Goal: Download file/media

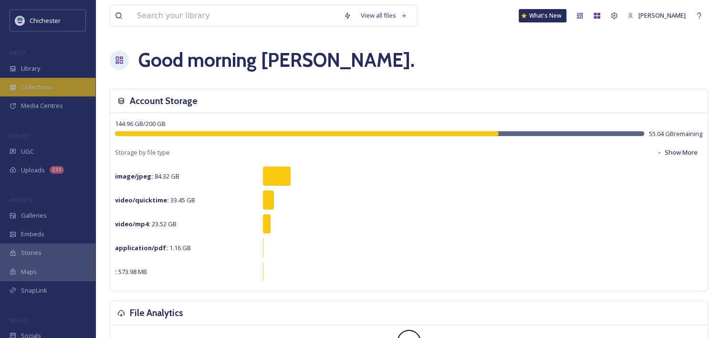
click at [55, 84] on div "Collections" at bounding box center [47, 87] width 95 height 19
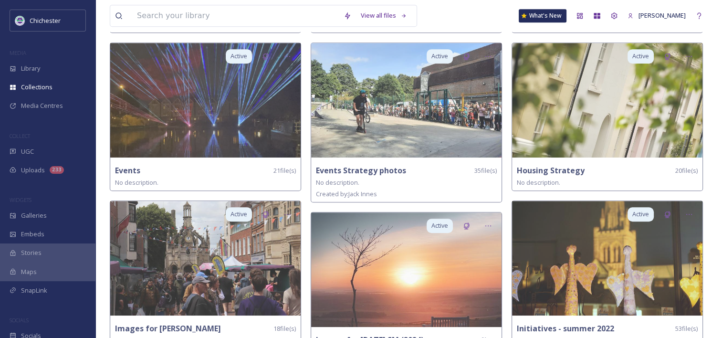
scroll to position [573, 0]
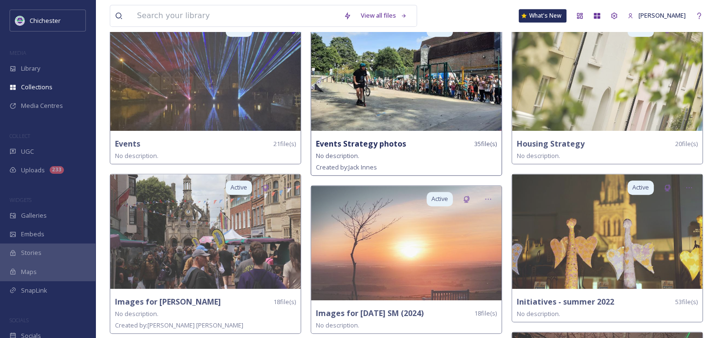
click at [382, 140] on strong "Events Strategy photos" at bounding box center [361, 143] width 90 height 11
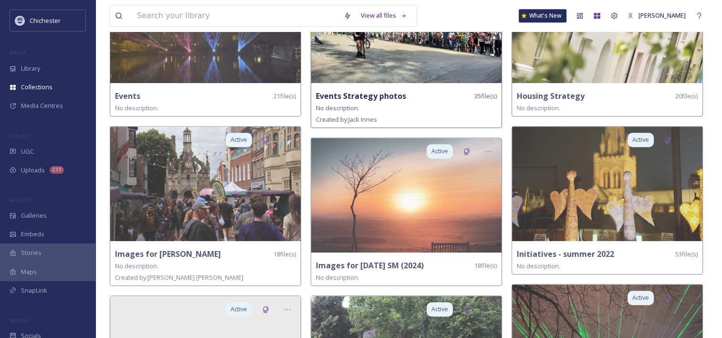
scroll to position [525, 0]
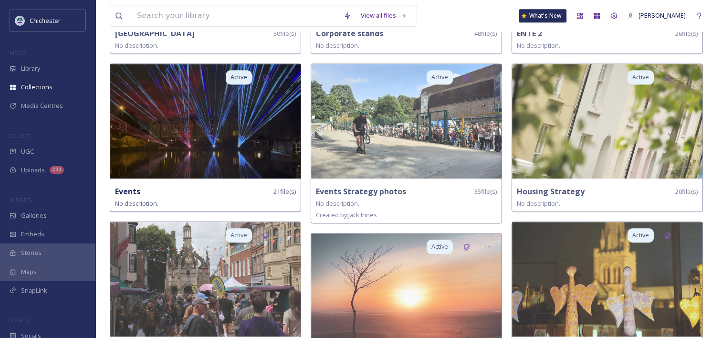
click at [175, 176] on img at bounding box center [205, 121] width 191 height 115
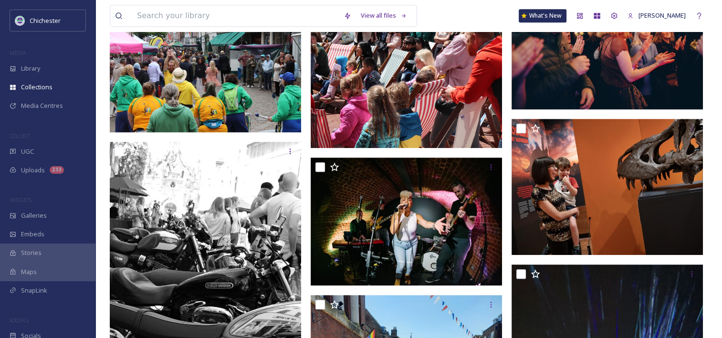
scroll to position [368, 0]
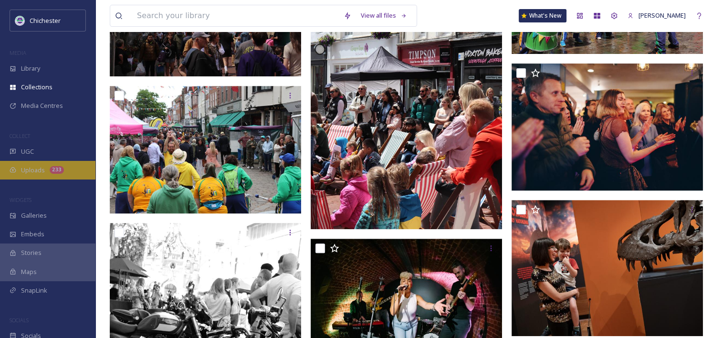
click at [29, 165] on div "Uploads 233" at bounding box center [47, 170] width 95 height 19
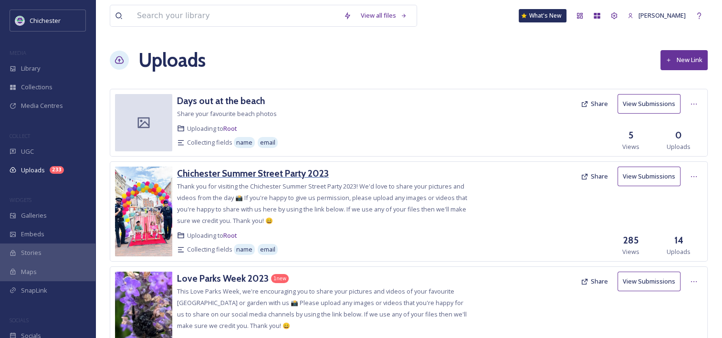
click at [225, 172] on h3 "Chichester Summer Street Party 2023" at bounding box center [253, 173] width 152 height 11
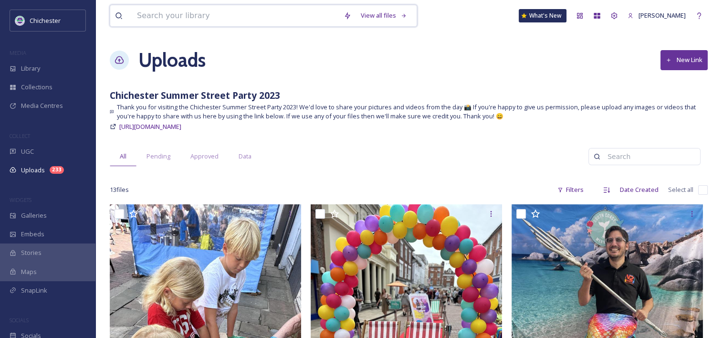
click at [222, 21] on input at bounding box center [235, 15] width 207 height 21
paste input "lodgehill with cross"
type input "lodgehill with cross"
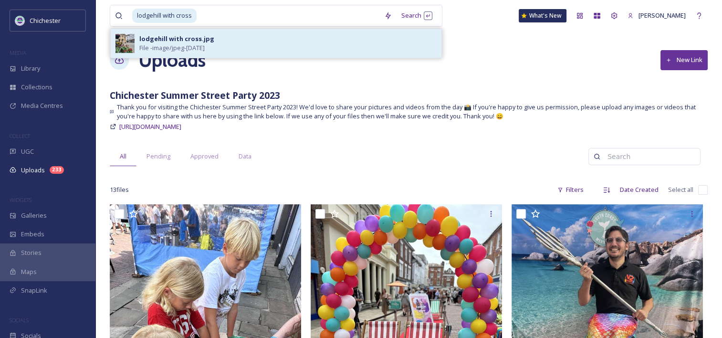
click at [172, 50] on span "File - image/jpeg - [DATE]" at bounding box center [171, 47] width 65 height 9
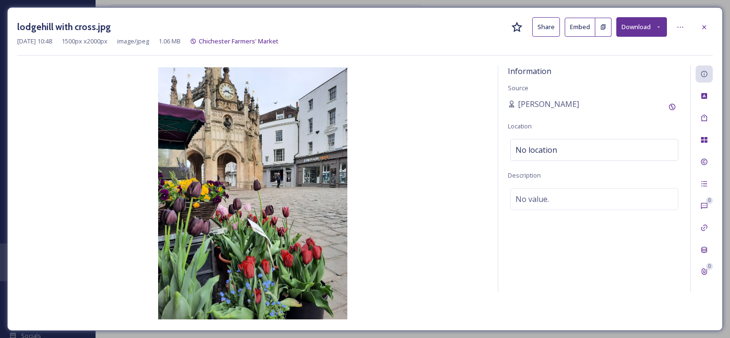
click at [647, 22] on button "Download" at bounding box center [641, 27] width 51 height 20
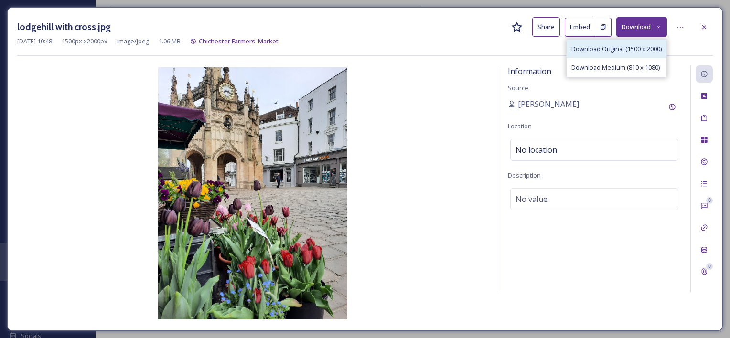
click at [624, 47] on span "Download Original (1500 x 2000)" at bounding box center [616, 48] width 90 height 9
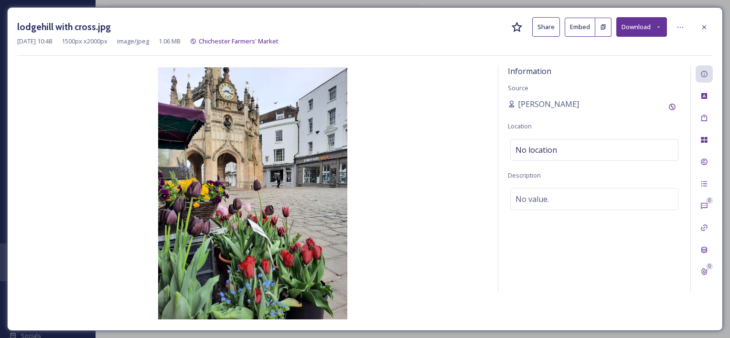
click at [649, 277] on div "Information Source [PERSON_NAME] Location No location Description No value." at bounding box center [594, 178] width 192 height 227
click at [701, 23] on icon at bounding box center [704, 27] width 8 height 8
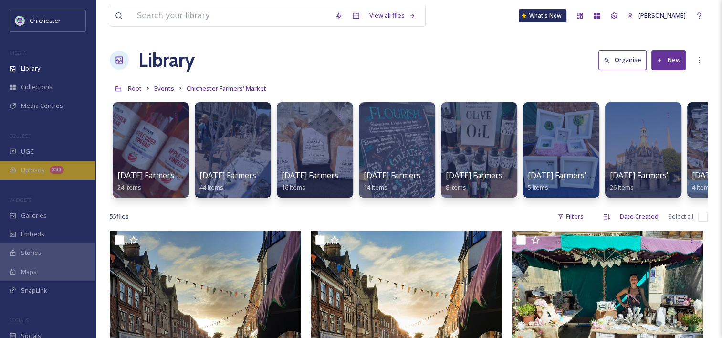
click at [31, 169] on span "Uploads" at bounding box center [33, 170] width 24 height 9
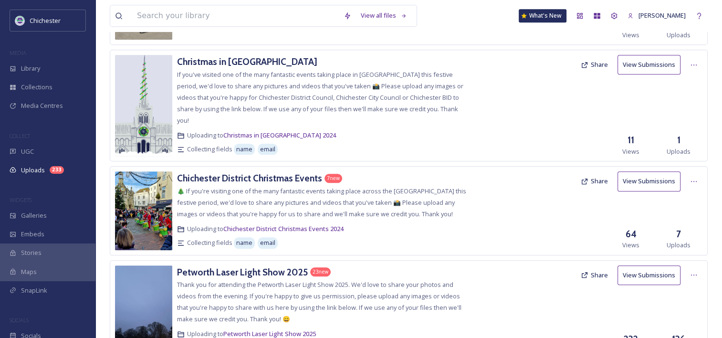
scroll to position [1050, 0]
click at [295, 172] on h3 "Chichester District Christmas Events" at bounding box center [249, 177] width 145 height 11
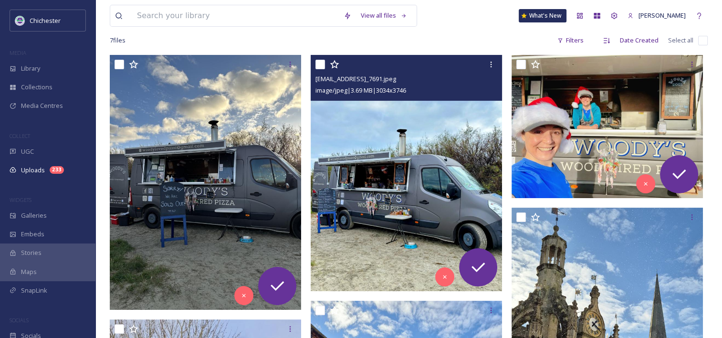
scroll to position [286, 0]
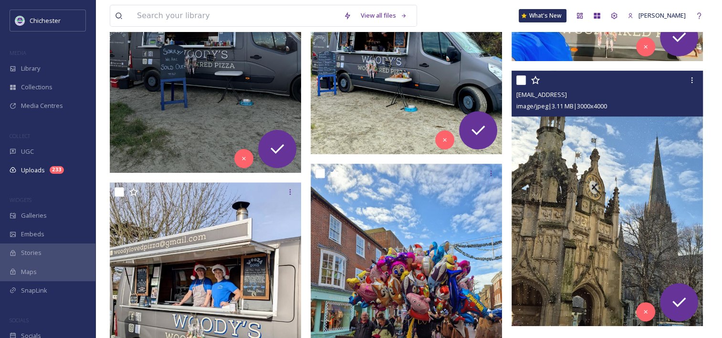
click at [634, 218] on img at bounding box center [607, 198] width 191 height 255
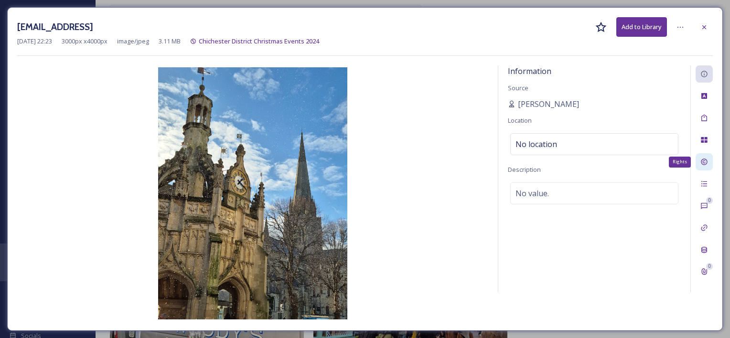
click at [705, 160] on icon at bounding box center [704, 162] width 8 height 8
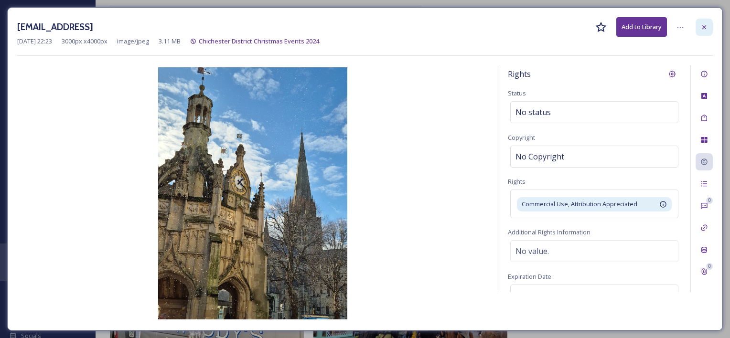
click at [704, 32] on div at bounding box center [703, 27] width 17 height 17
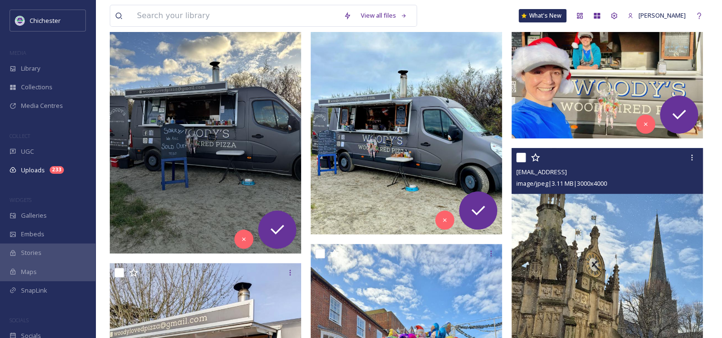
scroll to position [193, 0]
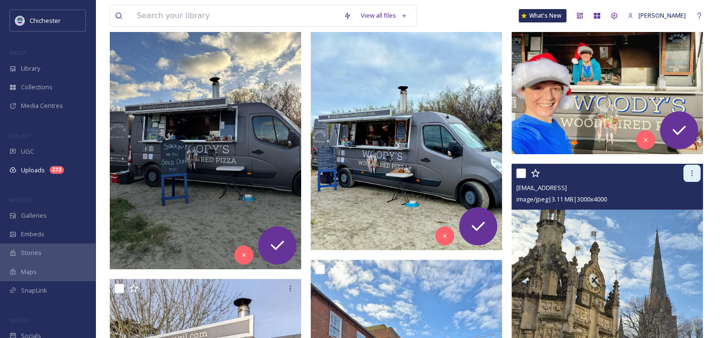
click at [693, 173] on icon at bounding box center [692, 173] width 8 height 8
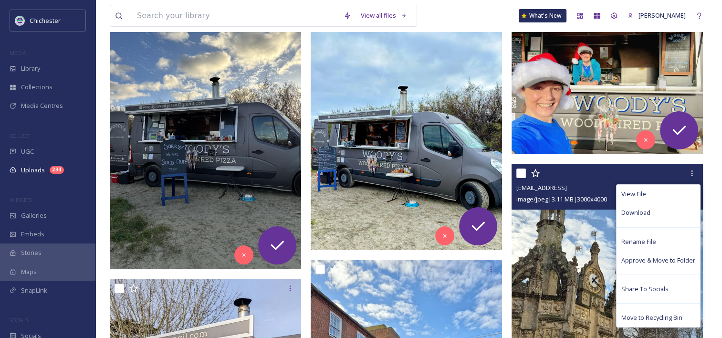
click at [648, 210] on span "Download" at bounding box center [636, 212] width 29 height 9
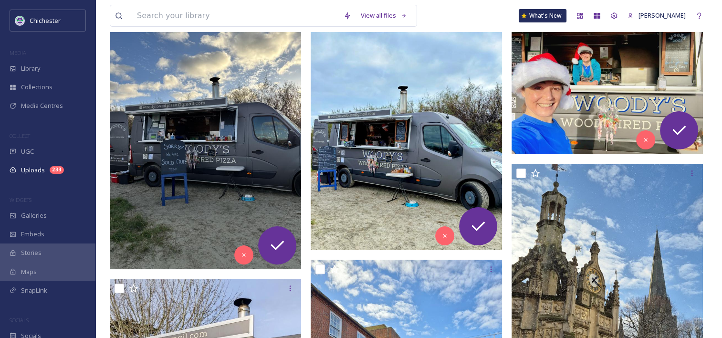
click at [712, 227] on div "View all files What's New [PERSON_NAME] Uploads New Link [GEOGRAPHIC_DATA] Chri…" at bounding box center [408, 288] width 627 height 962
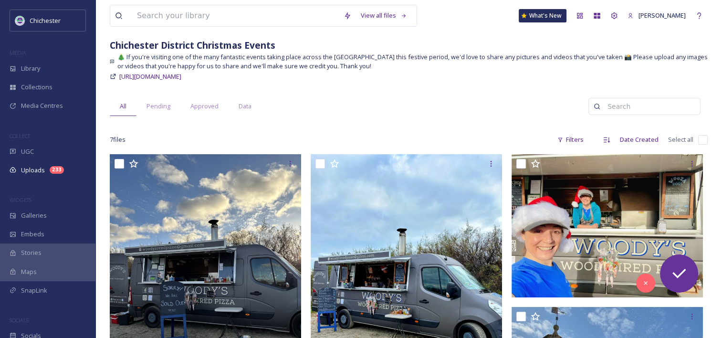
scroll to position [0, 0]
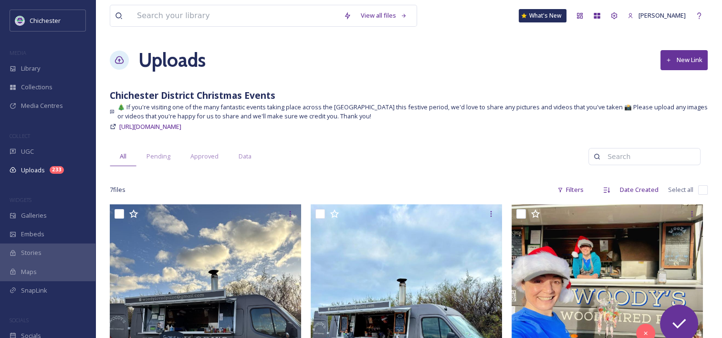
click at [181, 64] on h1 "Uploads" at bounding box center [171, 60] width 67 height 29
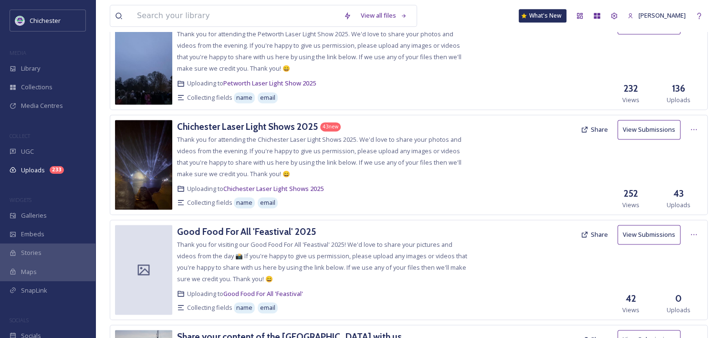
scroll to position [1241, 0]
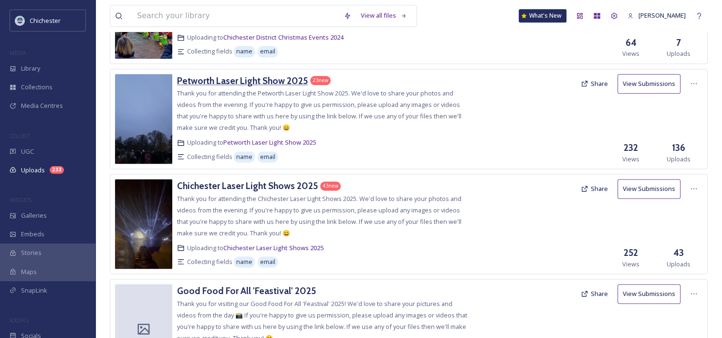
click at [261, 75] on h3 "Petworth Laser Light Show 2025" at bounding box center [242, 80] width 131 height 11
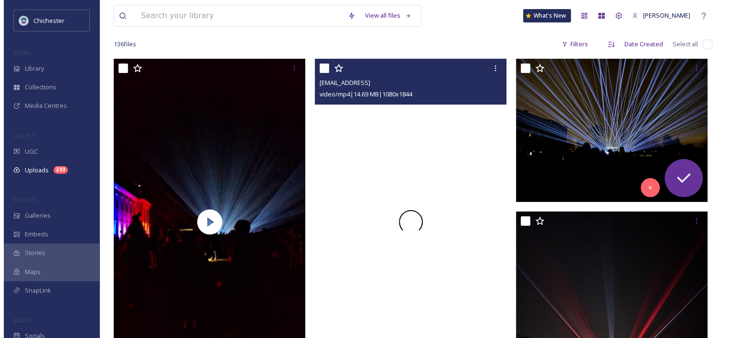
scroll to position [334, 0]
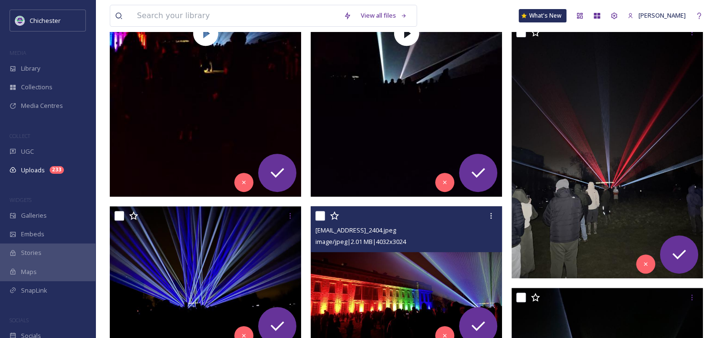
click at [430, 279] on img at bounding box center [406, 278] width 191 height 144
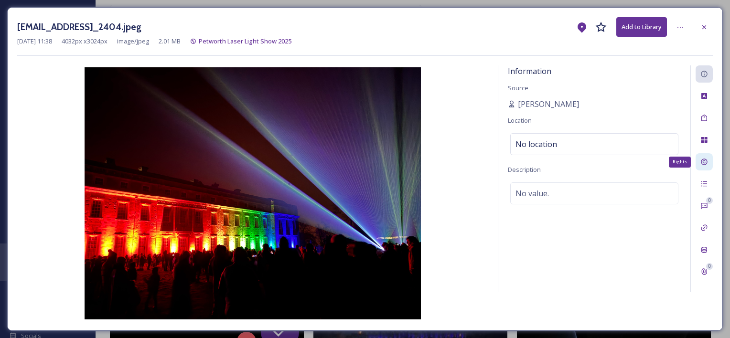
click at [707, 162] on icon at bounding box center [704, 162] width 8 height 8
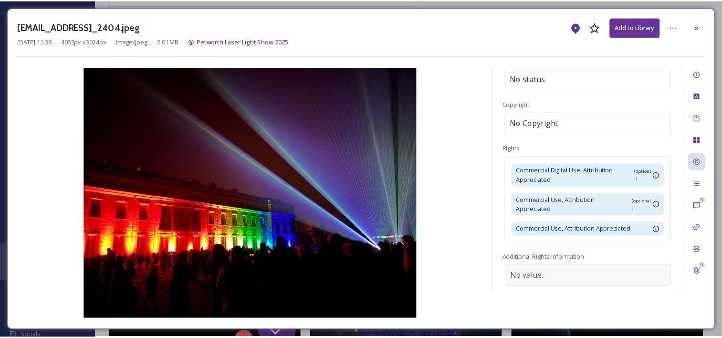
scroll to position [95, 0]
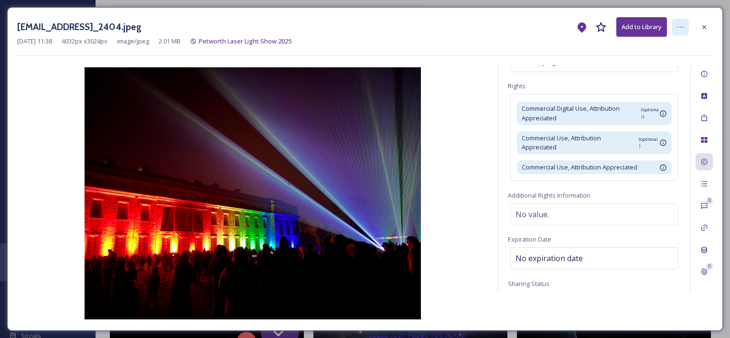
click at [682, 30] on icon at bounding box center [680, 27] width 8 height 8
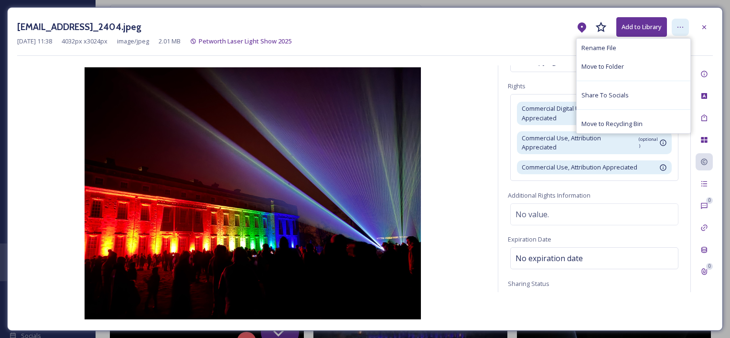
click at [679, 27] on icon at bounding box center [680, 27] width 8 height 8
click at [697, 42] on div "[DATE] 11:38 4032 px x 3024 px image/jpeg 2.01 MB Petworth Laser Light Show 2025" at bounding box center [364, 41] width 695 height 9
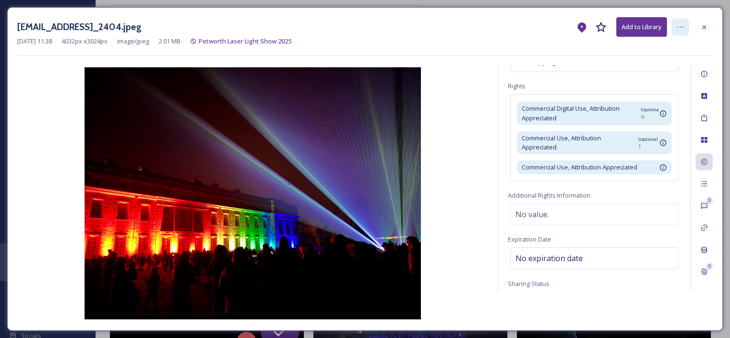
click at [682, 24] on icon at bounding box center [680, 27] width 8 height 8
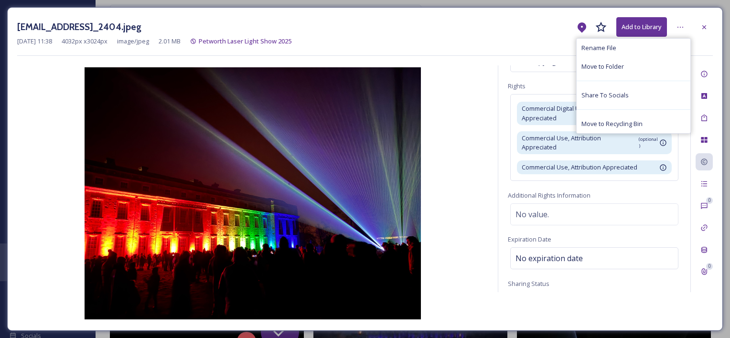
click at [699, 47] on div "[EMAIL_ADDRESS]_2404.jpeg Add to Library Rename File Move to Folder Share To So…" at bounding box center [364, 36] width 695 height 39
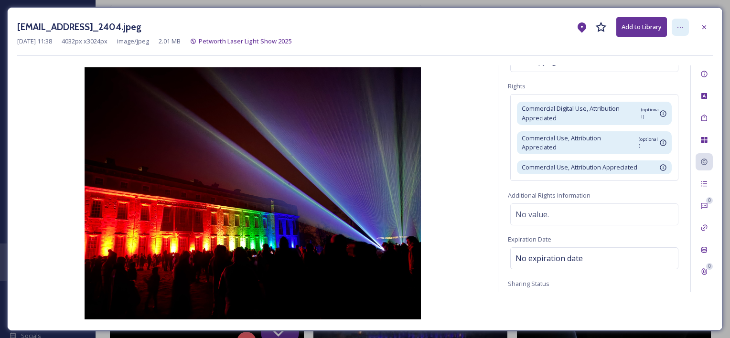
click at [681, 27] on icon at bounding box center [680, 27] width 8 height 8
click at [520, 37] on div "[DATE] 11:38 4032 px x 3024 px image/jpeg 2.01 MB Petworth Laser Light Show 2025" at bounding box center [364, 41] width 695 height 9
click at [682, 27] on icon at bounding box center [680, 27] width 8 height 8
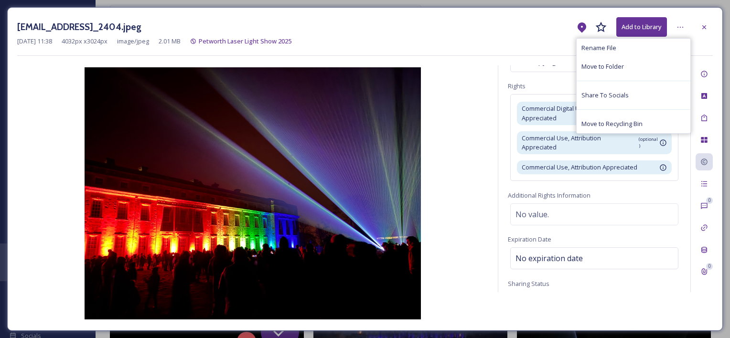
click at [542, 29] on div "[EMAIL_ADDRESS]_2404.jpeg Add to Library Rename File Move to Folder Share To So…" at bounding box center [364, 27] width 695 height 20
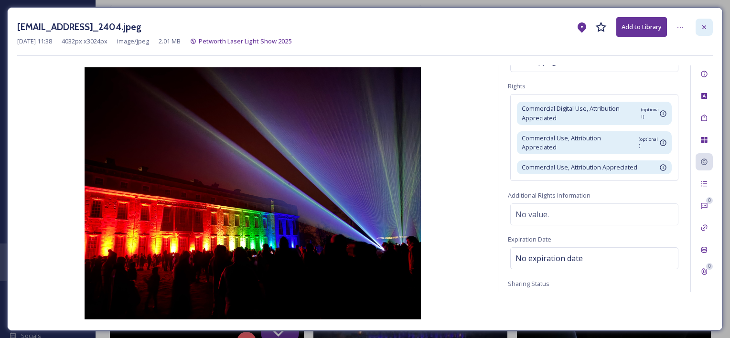
click at [702, 26] on icon at bounding box center [704, 27] width 8 height 8
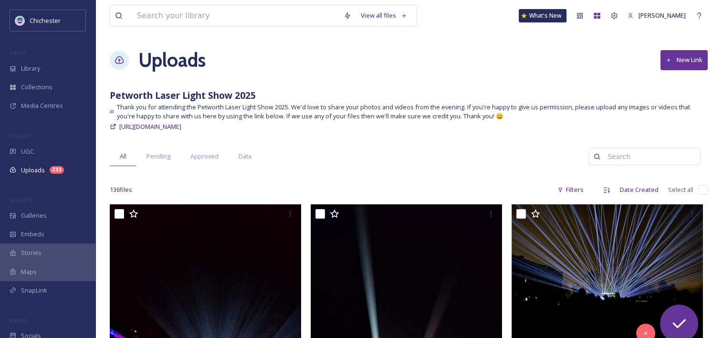
click at [190, 67] on h1 "Uploads" at bounding box center [171, 60] width 67 height 29
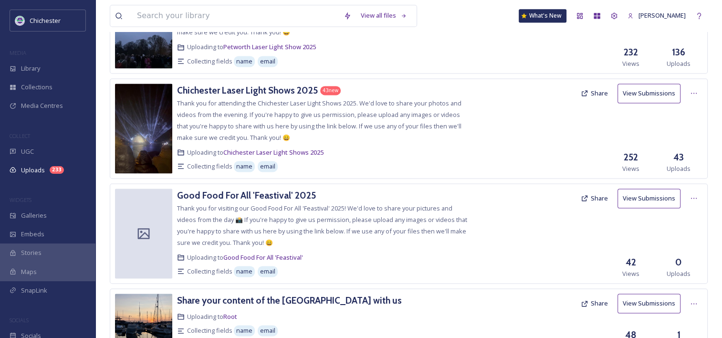
scroll to position [1432, 0]
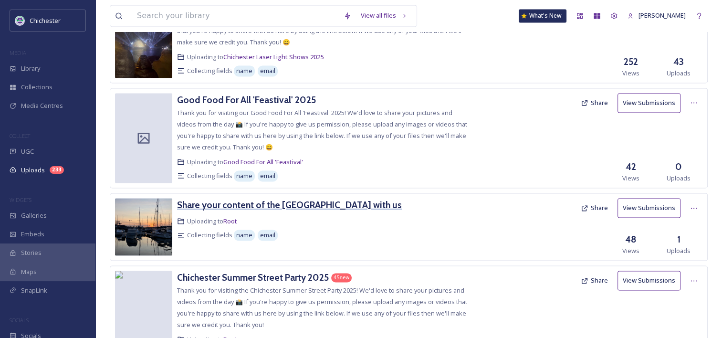
click at [274, 199] on h3 "Share your content of the [GEOGRAPHIC_DATA] with us" at bounding box center [289, 204] width 225 height 11
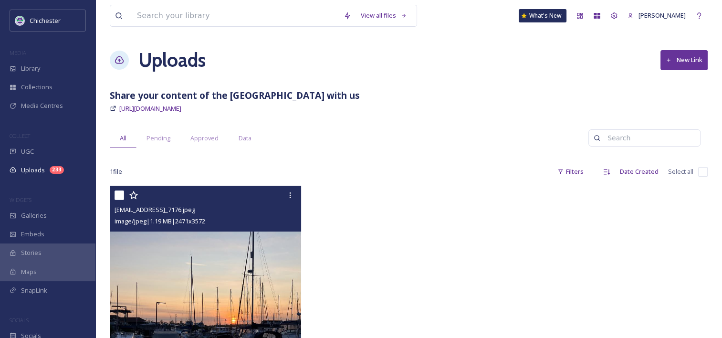
click at [259, 246] on img at bounding box center [205, 324] width 191 height 277
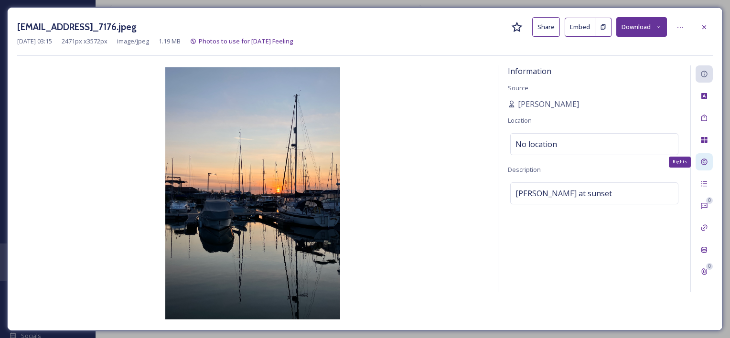
click at [702, 166] on div "Rights" at bounding box center [703, 161] width 17 height 17
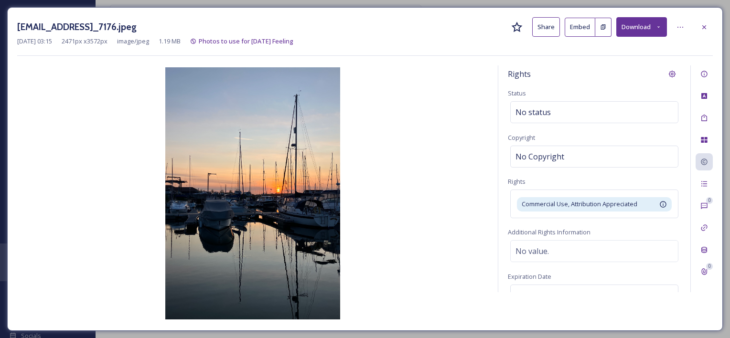
click at [639, 27] on button "Download" at bounding box center [641, 27] width 51 height 20
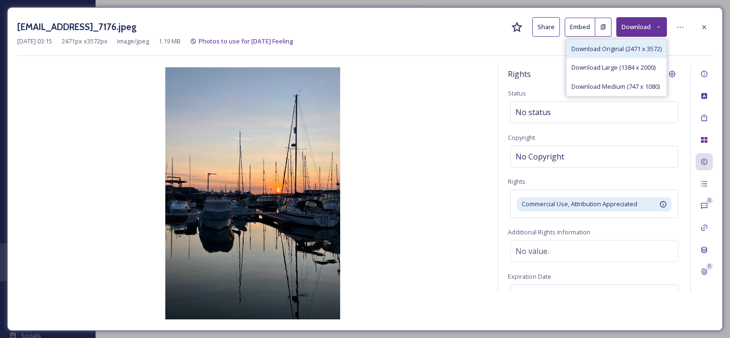
click at [615, 46] on span "Download Original (2471 x 3572)" at bounding box center [616, 48] width 90 height 9
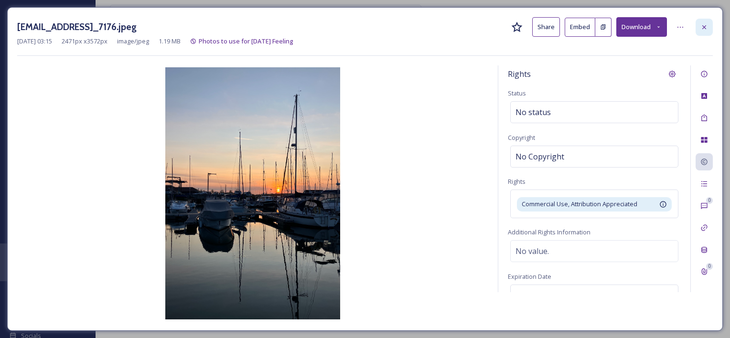
click at [707, 24] on icon at bounding box center [704, 27] width 8 height 8
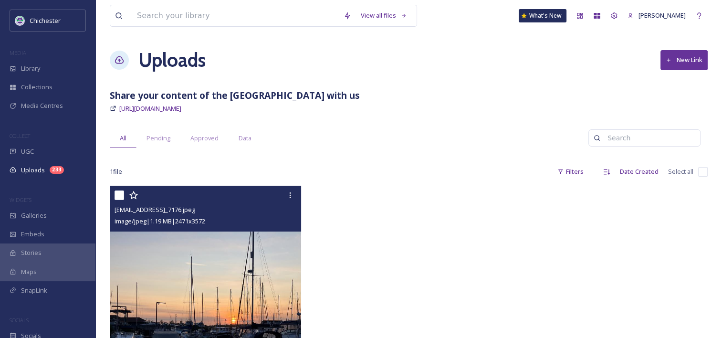
click at [191, 65] on h1 "Uploads" at bounding box center [171, 60] width 67 height 29
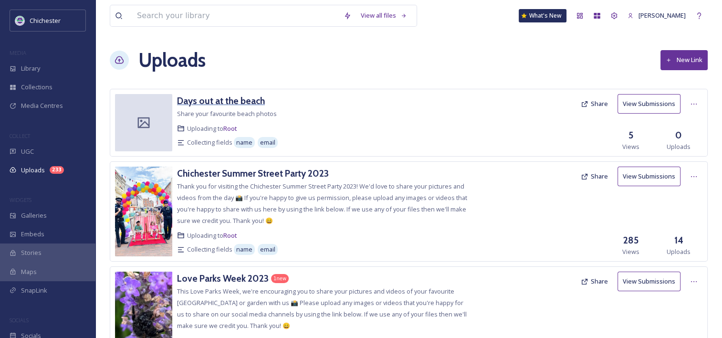
click at [237, 98] on h3 "Days out at the beach" at bounding box center [221, 100] width 88 height 11
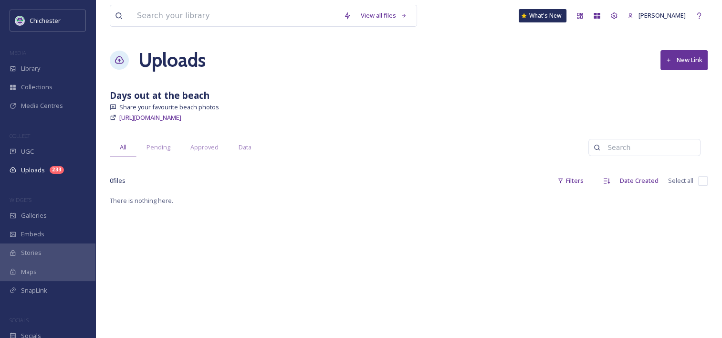
click at [180, 56] on h1 "Uploads" at bounding box center [171, 60] width 67 height 29
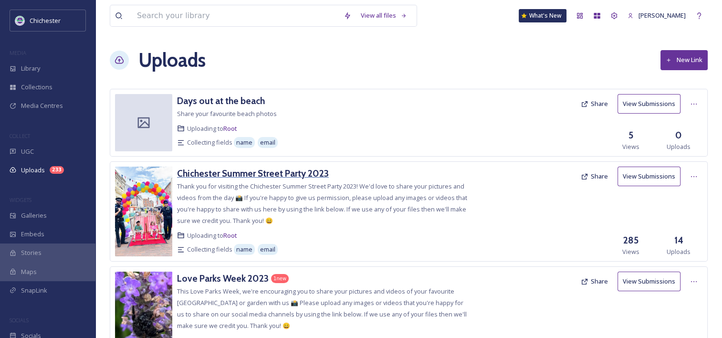
click at [270, 172] on h3 "Chichester Summer Street Party 2023" at bounding box center [253, 173] width 152 height 11
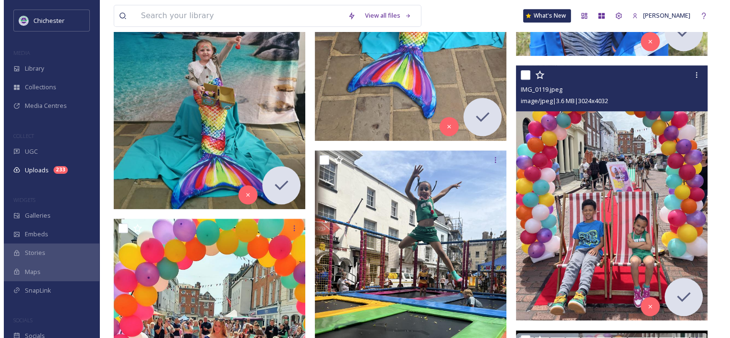
scroll to position [812, 0]
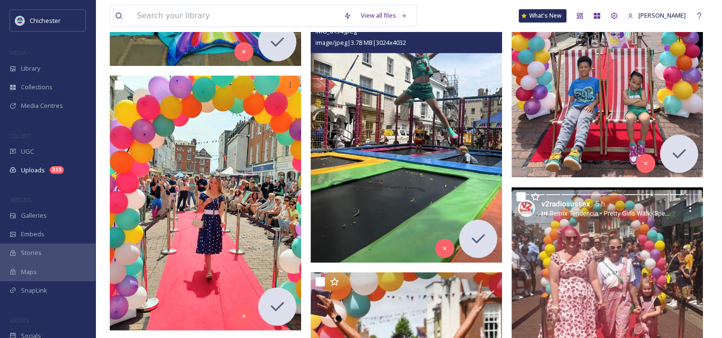
click at [428, 179] on img at bounding box center [406, 134] width 191 height 255
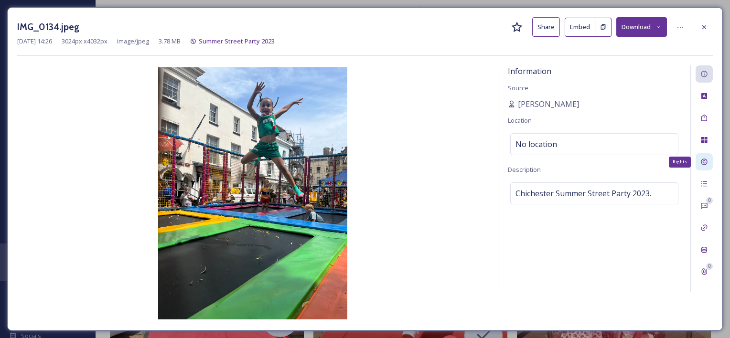
click at [710, 165] on div "Rights" at bounding box center [703, 161] width 17 height 17
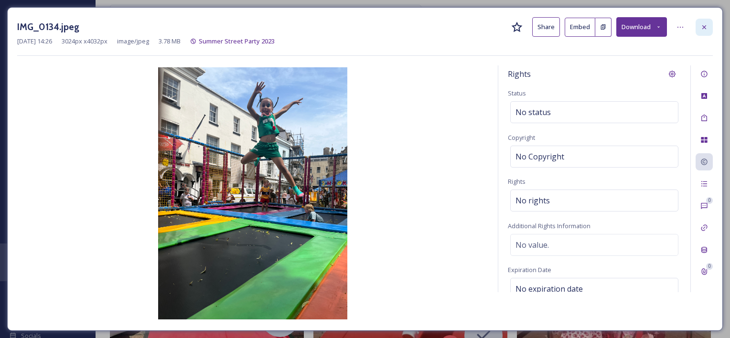
click at [706, 27] on icon at bounding box center [704, 27] width 8 height 8
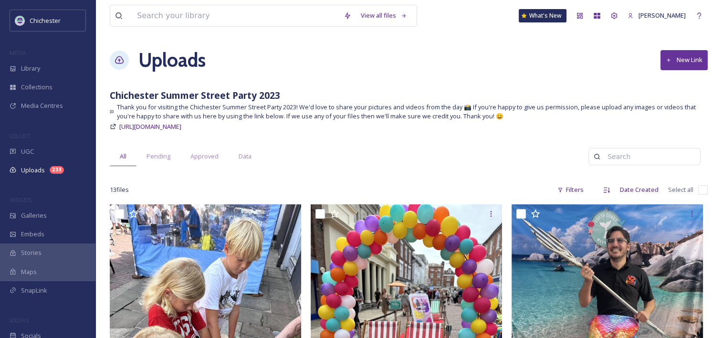
click at [159, 62] on h1 "Uploads" at bounding box center [171, 60] width 67 height 29
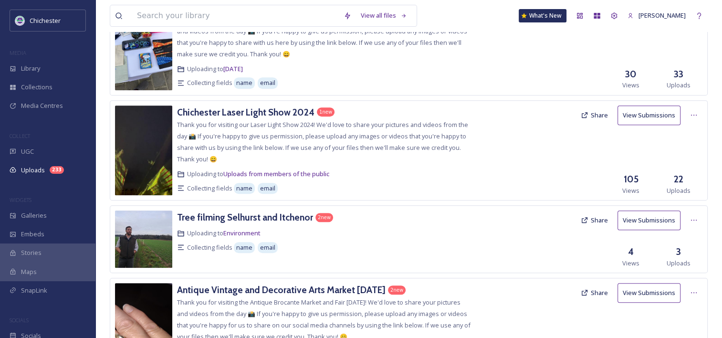
scroll to position [382, 0]
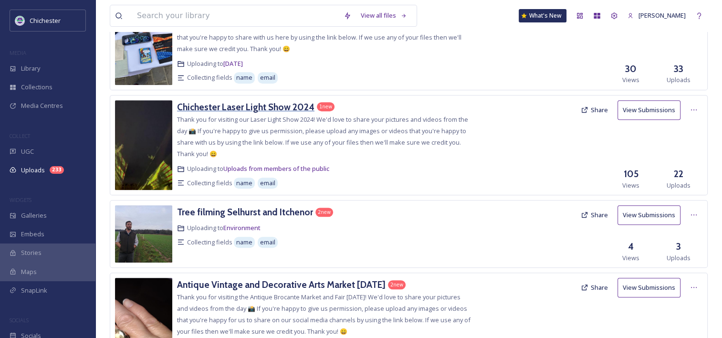
click at [256, 105] on h3 "Chichester Laser Light Show 2024" at bounding box center [246, 106] width 138 height 11
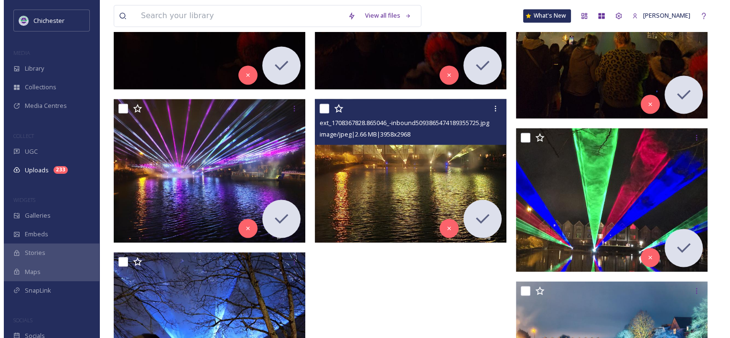
scroll to position [1480, 0]
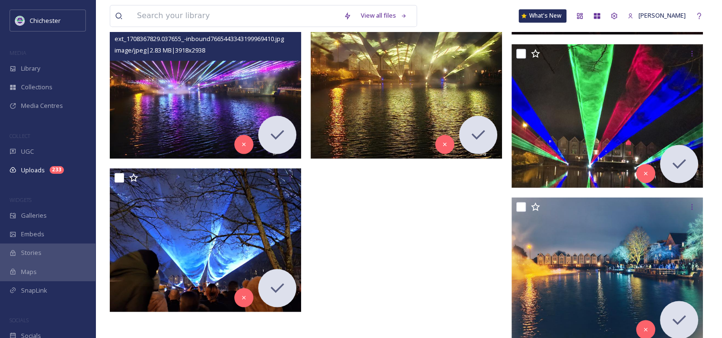
click at [232, 99] on img at bounding box center [205, 87] width 191 height 144
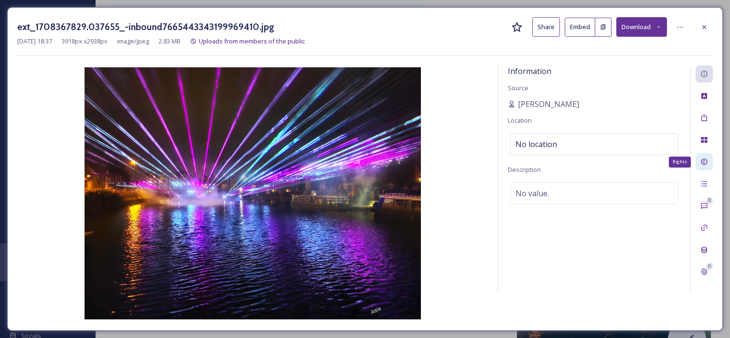
click at [703, 159] on icon at bounding box center [703, 162] width 6 height 6
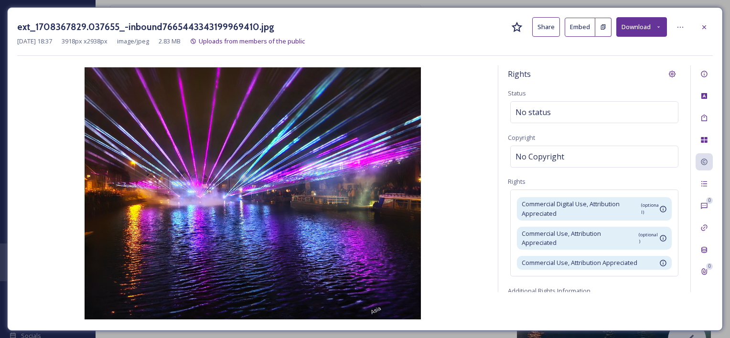
click at [456, 90] on img at bounding box center [252, 193] width 471 height 252
click at [699, 71] on div "Information" at bounding box center [703, 73] width 17 height 17
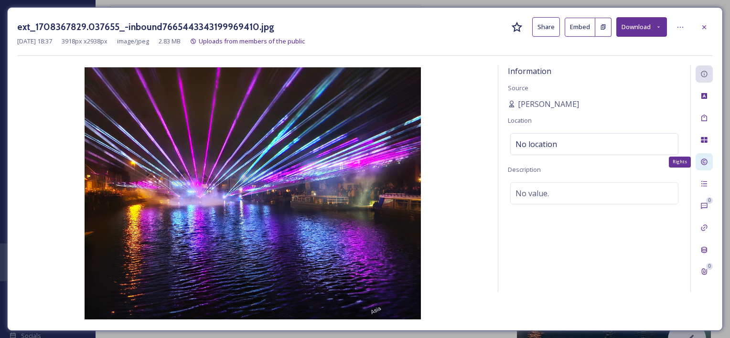
click at [709, 162] on div "Rights" at bounding box center [703, 161] width 17 height 17
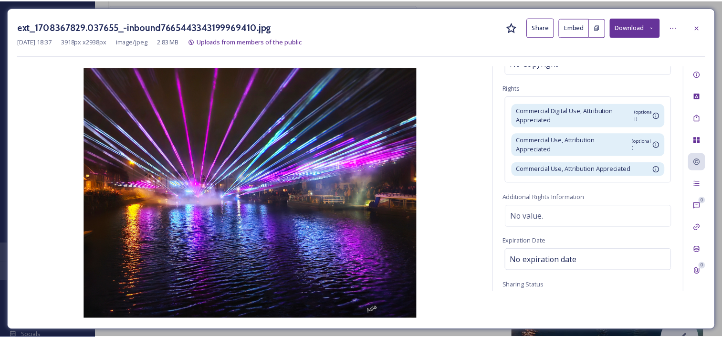
scroll to position [95, 0]
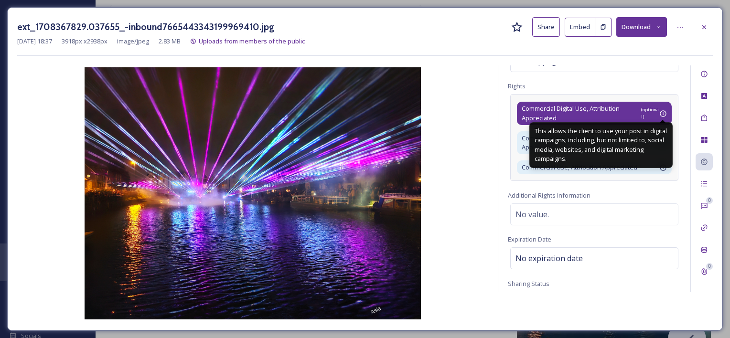
click at [659, 113] on icon at bounding box center [662, 113] width 6 height 6
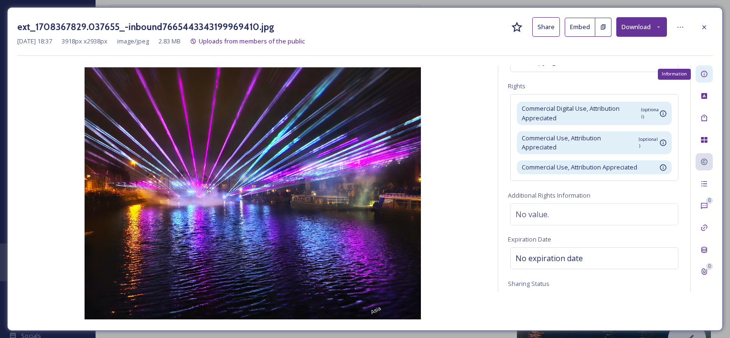
click at [704, 74] on icon at bounding box center [704, 74] width 8 height 8
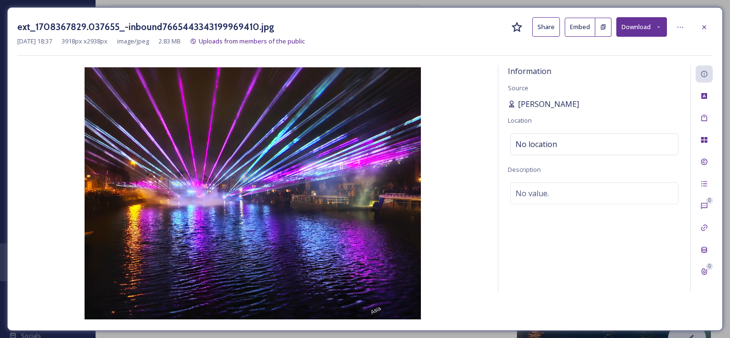
drag, startPoint x: 535, startPoint y: 103, endPoint x: 521, endPoint y: 105, distance: 14.0
click at [521, 105] on span "[PERSON_NAME]" at bounding box center [548, 103] width 61 height 11
copy div "[PERSON_NAME]"
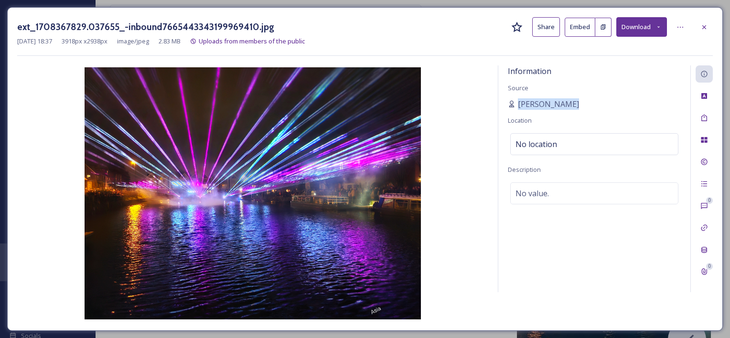
click at [638, 28] on button "Download" at bounding box center [641, 27] width 51 height 20
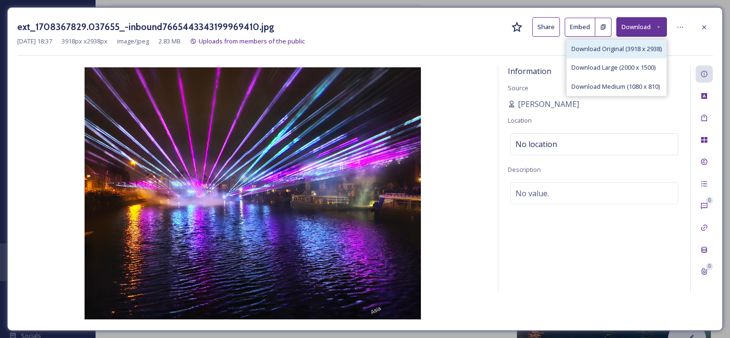
click at [626, 48] on span "Download Original (3918 x 2938)" at bounding box center [616, 48] width 90 height 9
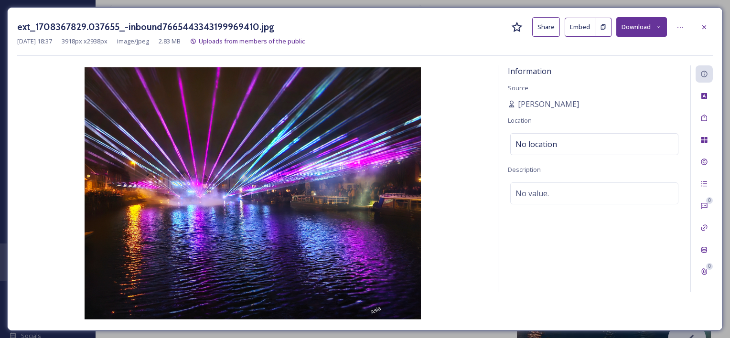
click at [463, 148] on img at bounding box center [252, 193] width 471 height 252
click at [705, 27] on icon at bounding box center [704, 27] width 8 height 8
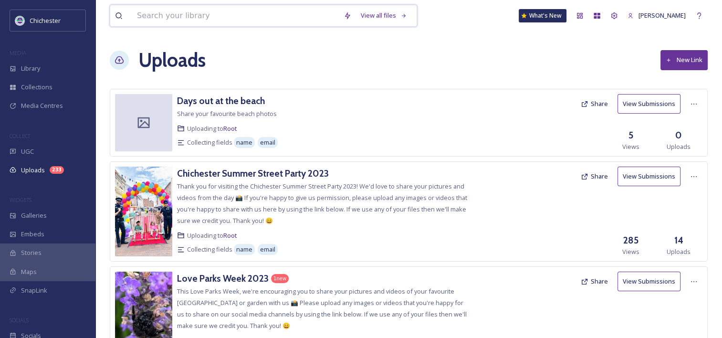
click at [155, 19] on input at bounding box center [235, 15] width 207 height 21
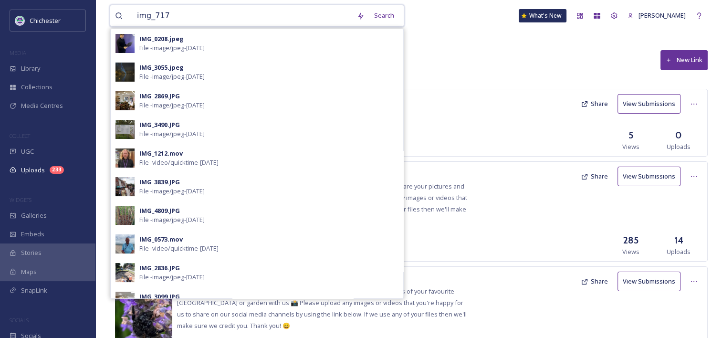
type input "img_7176"
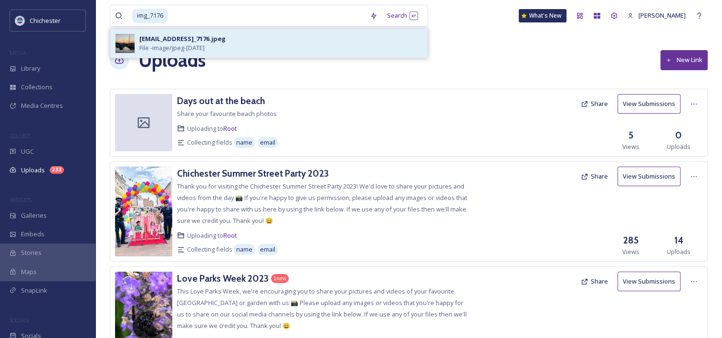
click at [195, 39] on div "[EMAIL_ADDRESS]_7176.jpeg" at bounding box center [182, 38] width 86 height 9
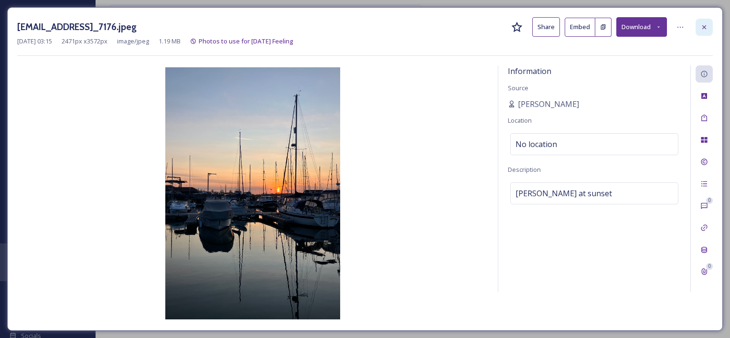
click at [705, 26] on icon at bounding box center [704, 27] width 8 height 8
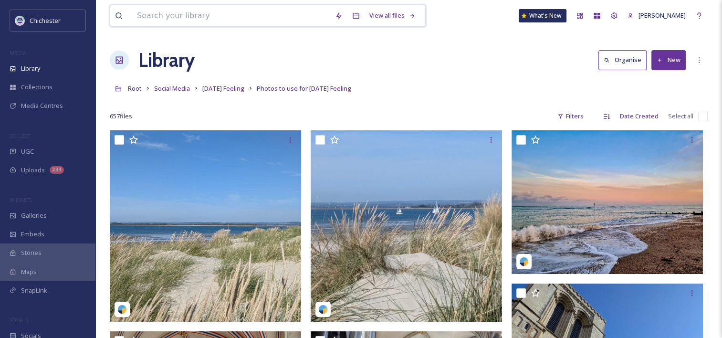
click at [251, 15] on input at bounding box center [231, 15] width 198 height 21
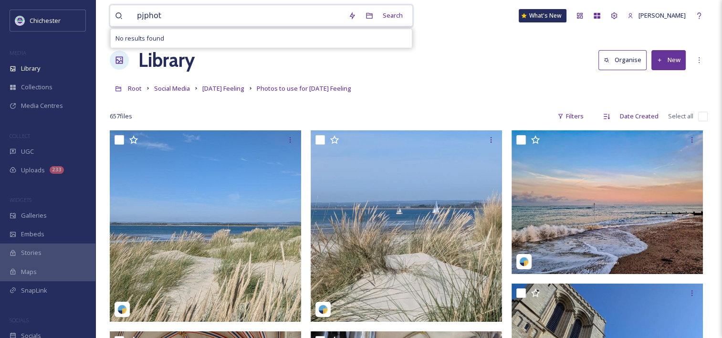
type input "pjphoto"
click at [190, 18] on input at bounding box center [260, 15] width 190 height 21
click at [189, 18] on input at bounding box center [260, 15] width 190 height 21
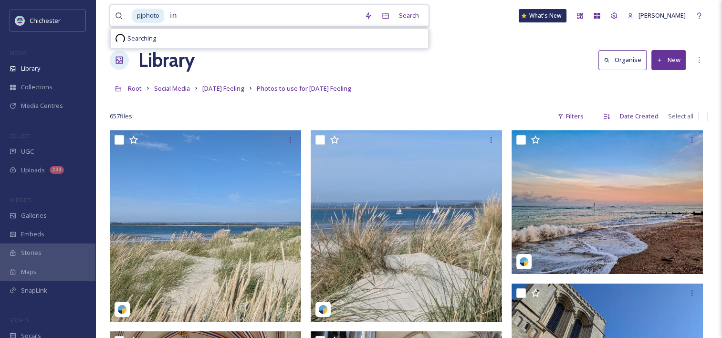
type input "i"
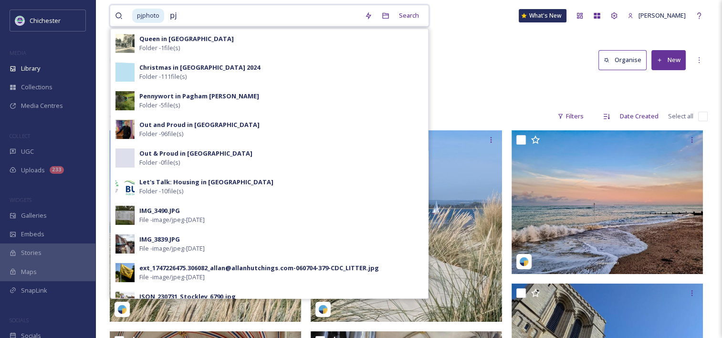
type input "p"
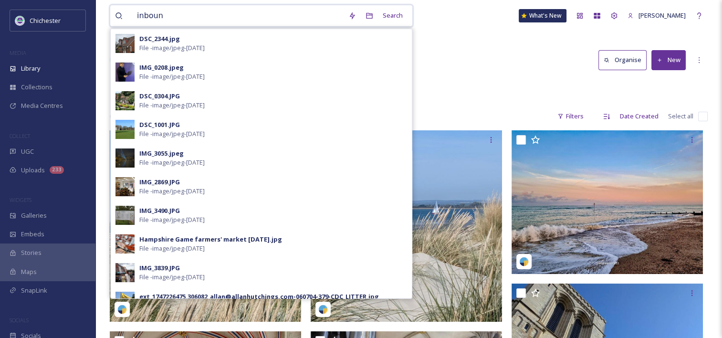
type input "inbound"
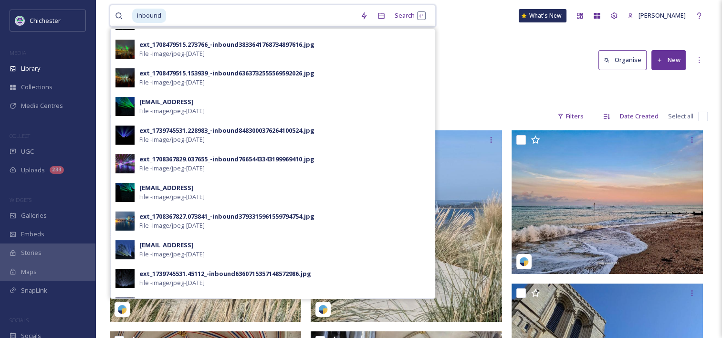
scroll to position [160, 0]
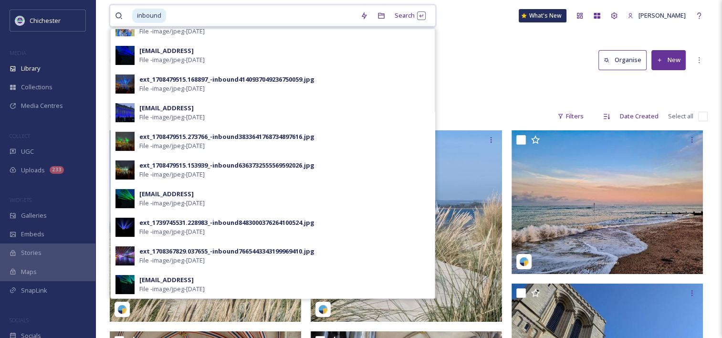
click at [179, 13] on input at bounding box center [261, 15] width 189 height 21
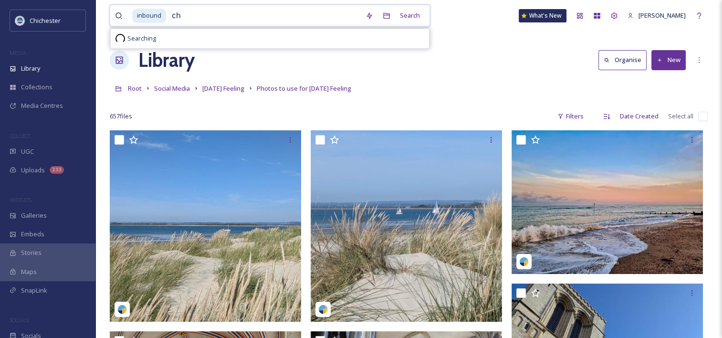
type input "c"
type input "i"
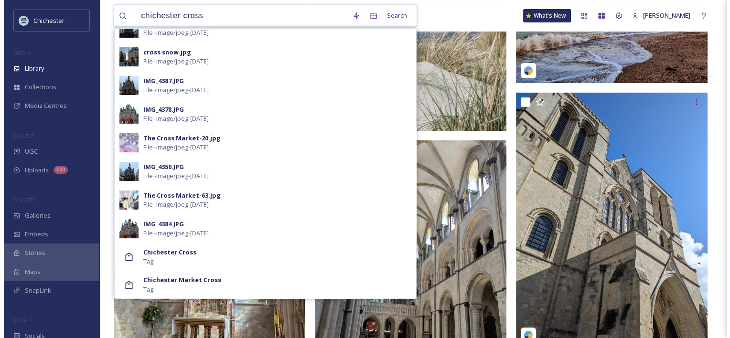
scroll to position [292, 0]
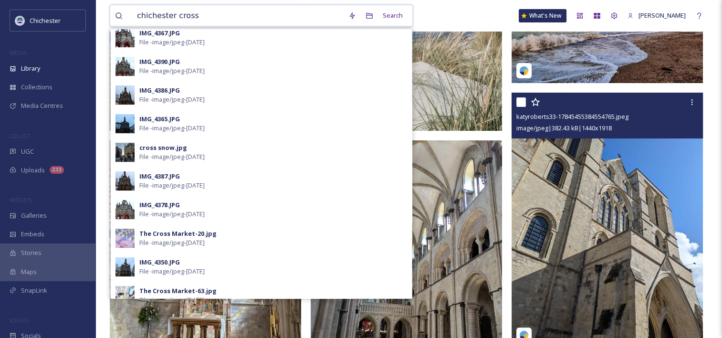
type input "chichester cross"
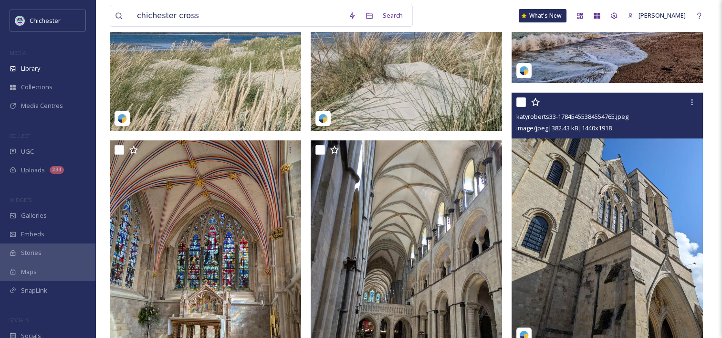
click at [544, 196] on img at bounding box center [607, 220] width 191 height 255
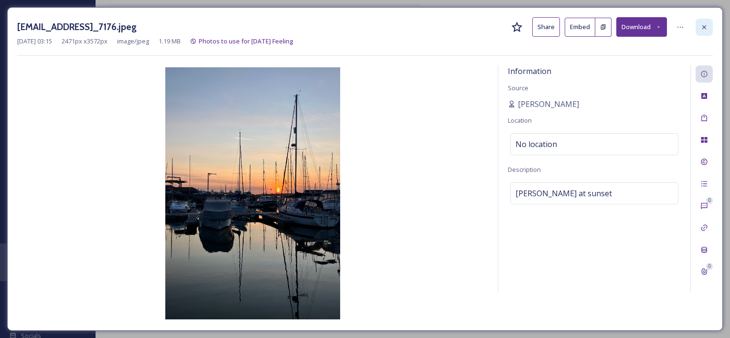
click at [705, 27] on icon at bounding box center [704, 27] width 8 height 8
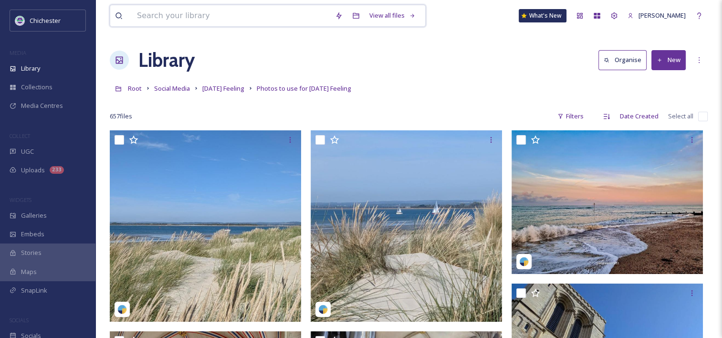
click at [269, 6] on input at bounding box center [231, 15] width 198 height 21
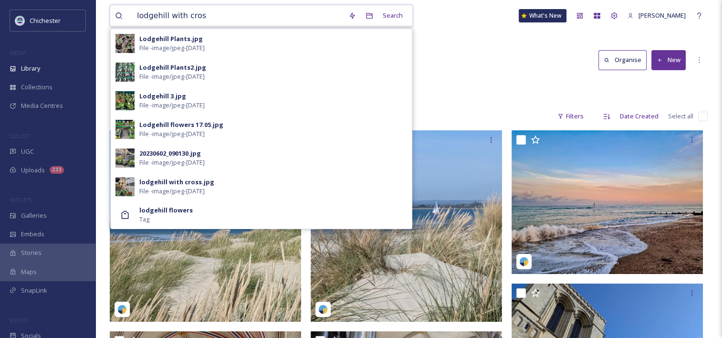
type input "lodgehill with cross"
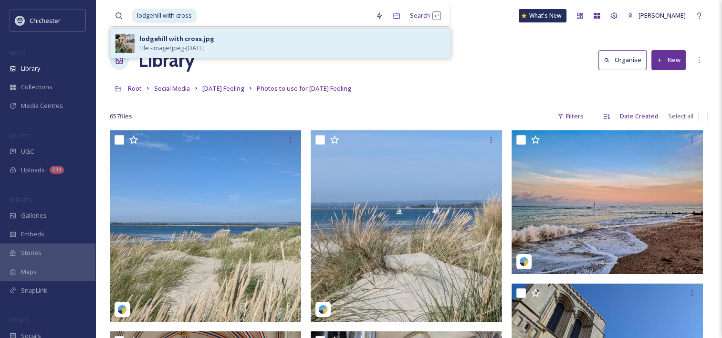
click at [205, 46] on span "File - image/jpeg - [DATE]" at bounding box center [171, 47] width 65 height 9
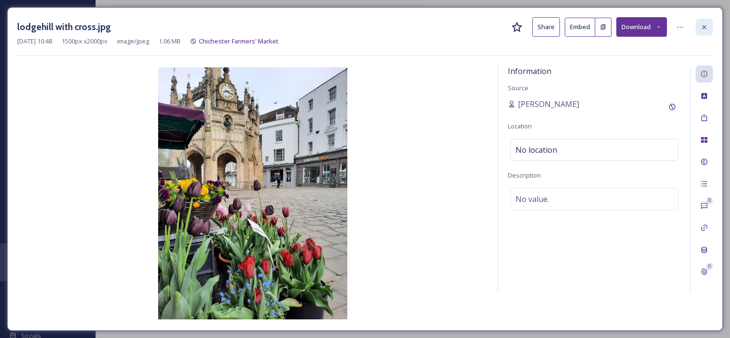
click at [707, 29] on icon at bounding box center [704, 27] width 8 height 8
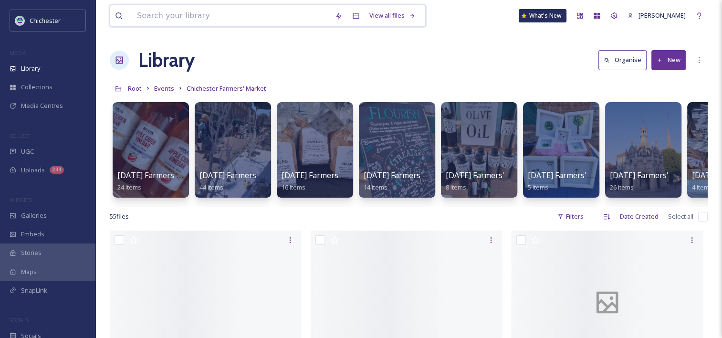
click at [202, 12] on input at bounding box center [231, 15] width 198 height 21
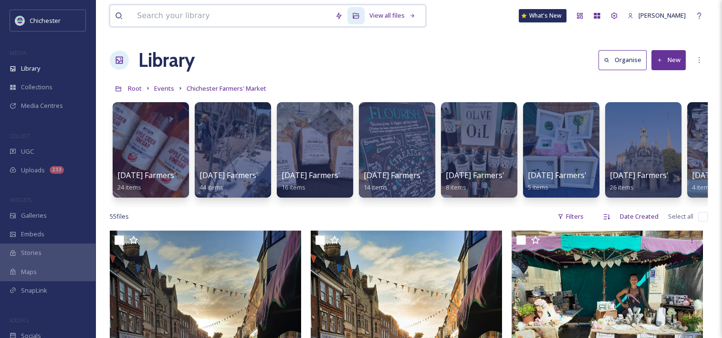
paste input "Pjphoto17@gmail.com-inbound8941044214774259193"
type input "Pjphoto17@gmail.com-inbound8941044214774259193"
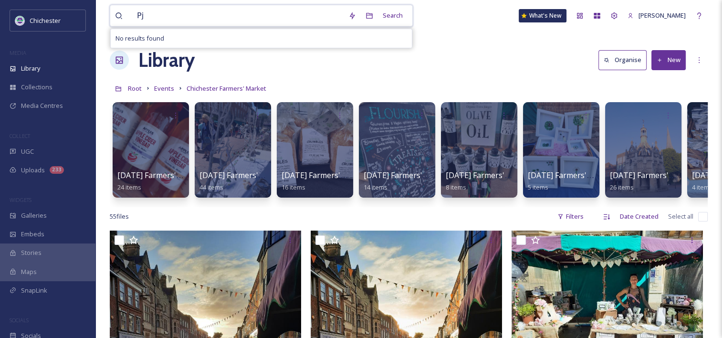
type input "P"
paste input "20230602_124044"
type input "20230602_124044"
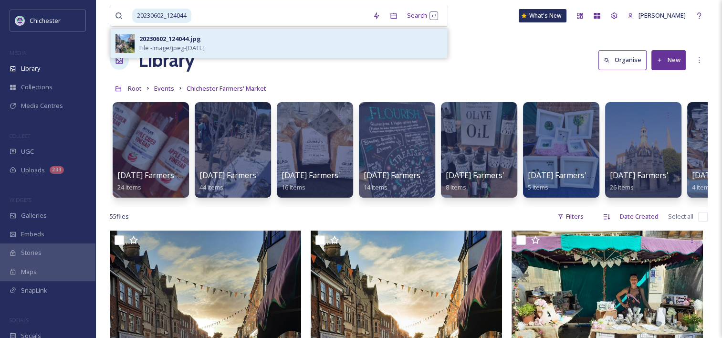
click at [238, 44] on div "20230602_124044.jpg File - image/jpeg - [DATE]" at bounding box center [290, 43] width 303 height 18
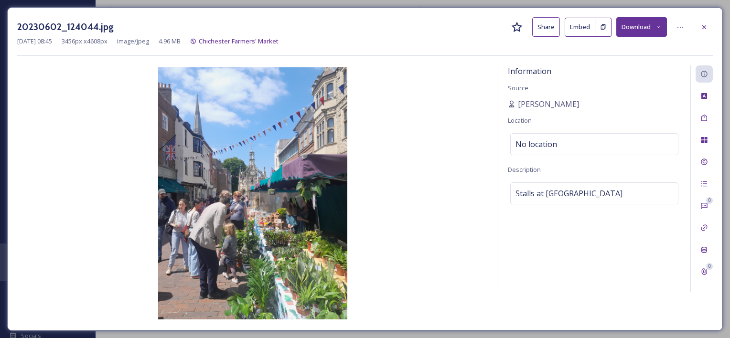
click at [635, 25] on button "Download" at bounding box center [641, 27] width 51 height 20
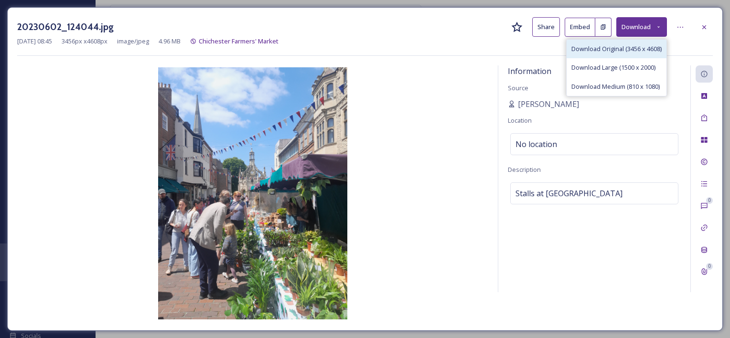
click at [625, 46] on span "Download Original (3456 x 4608)" at bounding box center [616, 48] width 90 height 9
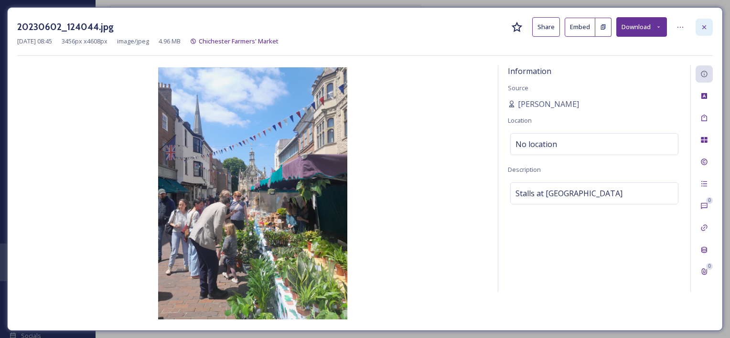
click at [703, 26] on icon at bounding box center [704, 27] width 4 height 4
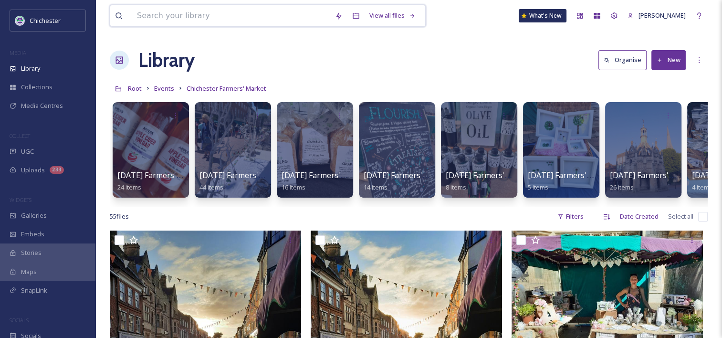
click at [202, 17] on input at bounding box center [231, 15] width 198 height 21
paste input "DGR21.jpg"
type input "DGR21.jpg"
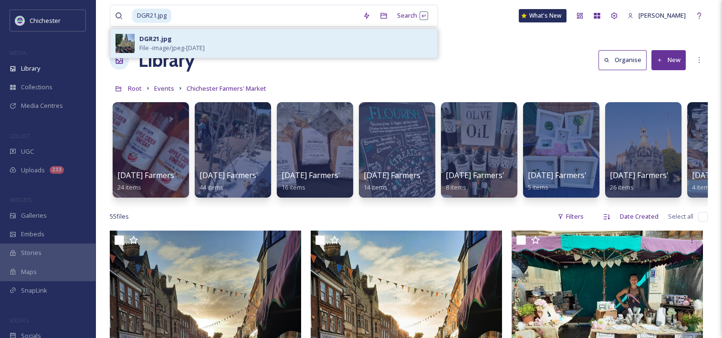
click at [173, 46] on span "File - image/jpeg - [DATE]" at bounding box center [171, 47] width 65 height 9
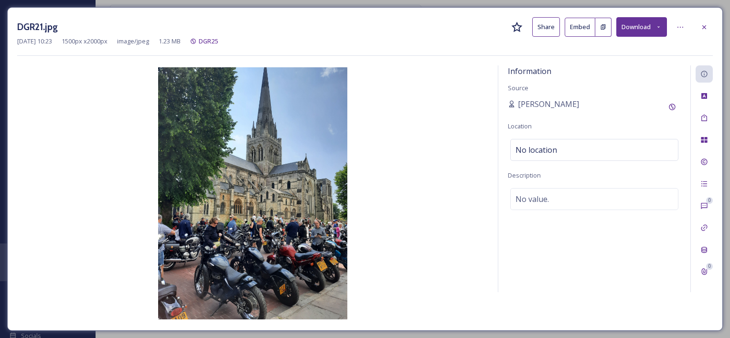
click at [642, 30] on button "Download" at bounding box center [641, 27] width 51 height 20
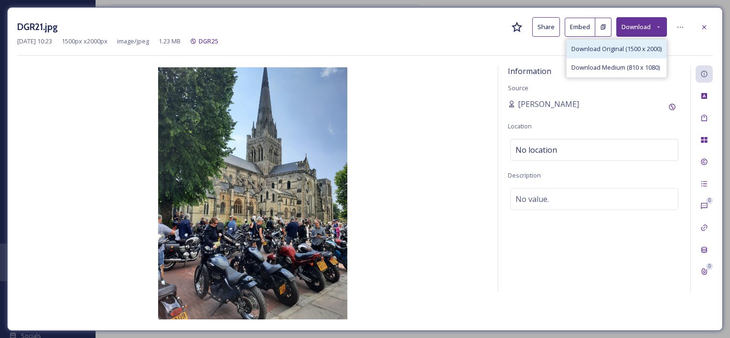
click at [632, 51] on span "Download Original (1500 x 2000)" at bounding box center [616, 48] width 90 height 9
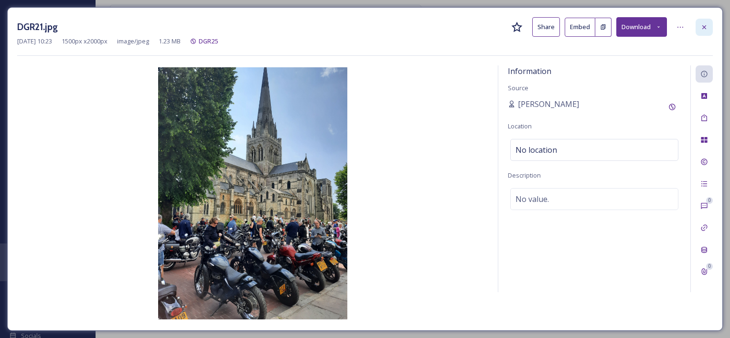
click at [707, 28] on div at bounding box center [703, 27] width 17 height 17
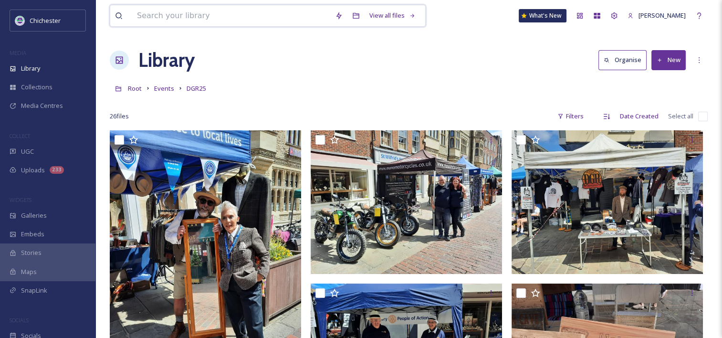
click at [216, 20] on input at bounding box center [231, 15] width 198 height 21
paste input "060703-223_CDC_FOOD.jpg"
type input "060703-223_CDC_FOOD.jpg"
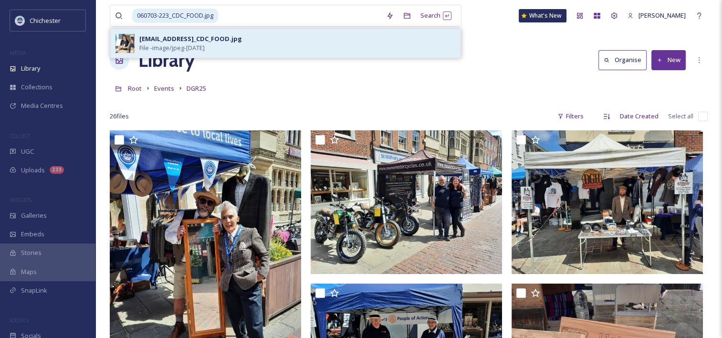
click at [205, 46] on span "File - image/jpeg - [DATE]" at bounding box center [171, 47] width 65 height 9
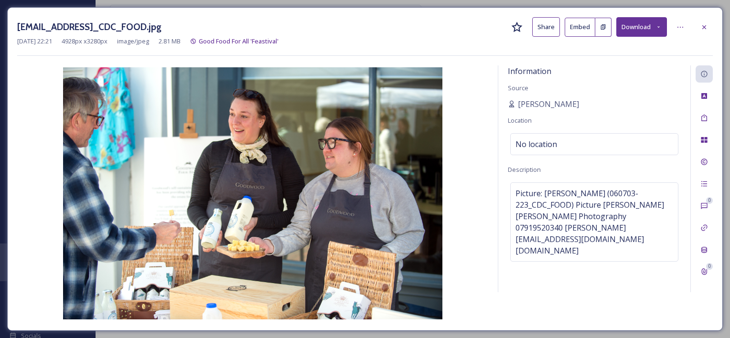
drag, startPoint x: 522, startPoint y: 103, endPoint x: 414, endPoint y: 149, distance: 117.0
click at [414, 149] on img at bounding box center [252, 193] width 471 height 252
click at [570, 102] on span "[PERSON_NAME]" at bounding box center [548, 103] width 61 height 11
click at [538, 103] on span "[PERSON_NAME]" at bounding box center [548, 103] width 61 height 11
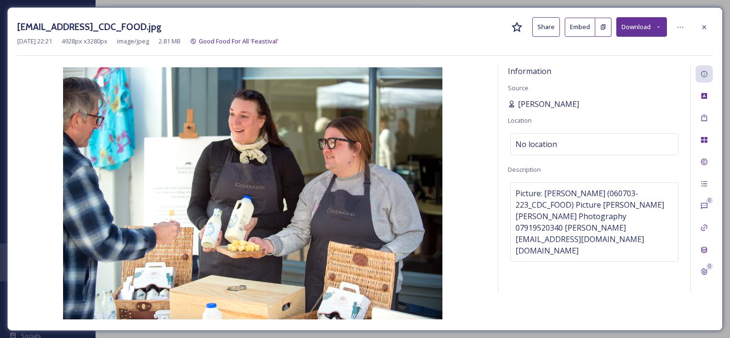
click at [537, 103] on span "[PERSON_NAME]" at bounding box center [548, 103] width 61 height 11
drag, startPoint x: 537, startPoint y: 103, endPoint x: 575, endPoint y: 102, distance: 38.2
click at [575, 102] on div "[PERSON_NAME]" at bounding box center [594, 103] width 173 height 11
click at [571, 103] on span "[PERSON_NAME]" at bounding box center [548, 103] width 61 height 11
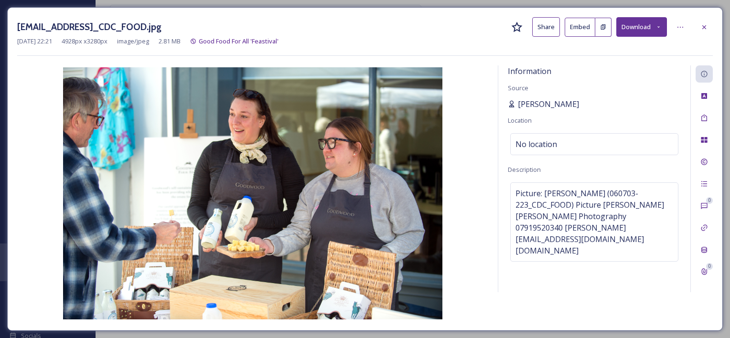
click at [519, 102] on span "[PERSON_NAME]" at bounding box center [548, 103] width 61 height 11
click at [523, 104] on span "[PERSON_NAME]" at bounding box center [548, 103] width 61 height 11
drag, startPoint x: 523, startPoint y: 104, endPoint x: 369, endPoint y: 209, distance: 186.6
click at [369, 209] on img at bounding box center [252, 193] width 471 height 252
drag, startPoint x: 122, startPoint y: 27, endPoint x: 202, endPoint y: 25, distance: 80.7
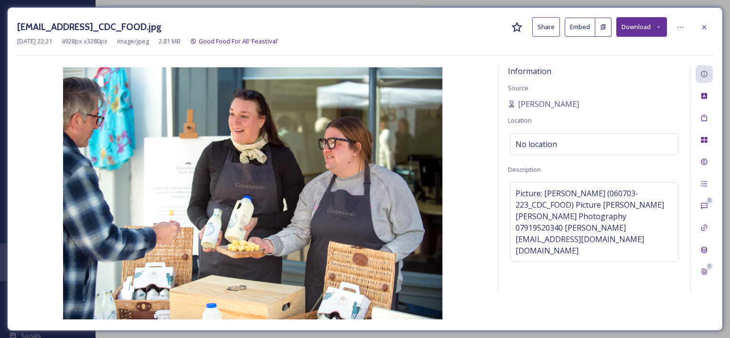
click at [161, 25] on h3 "[EMAIL_ADDRESS]_CDC_FOOD.jpg" at bounding box center [89, 27] width 144 height 14
copy h3 "[PERSON_NAME]@allanhutchings"
click at [634, 25] on button "Download" at bounding box center [641, 27] width 51 height 20
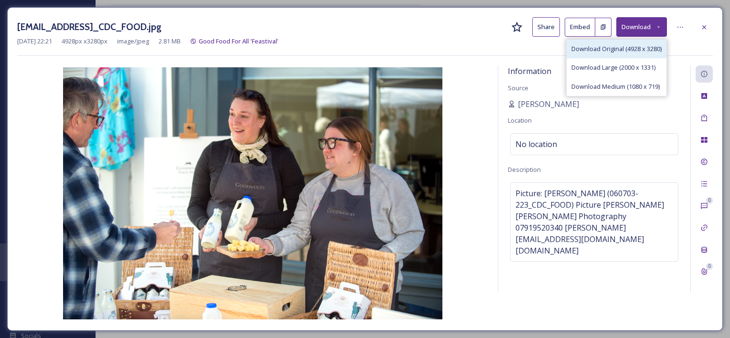
click at [625, 47] on span "Download Original (4928 x 3280)" at bounding box center [616, 48] width 90 height 9
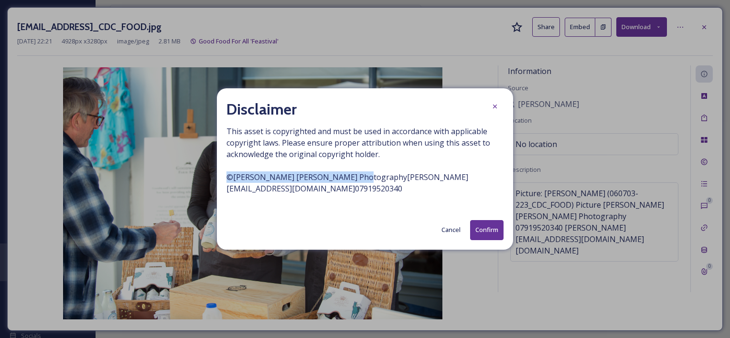
drag, startPoint x: 227, startPoint y: 178, endPoint x: 345, endPoint y: 178, distance: 117.9
click at [345, 178] on span "This asset is copyrighted and must be used in accordance with applicable copyri…" at bounding box center [364, 166] width 277 height 80
copy span "© [PERSON_NAME] [PERSON_NAME]"
click at [494, 229] on button "Confirm" at bounding box center [486, 230] width 33 height 20
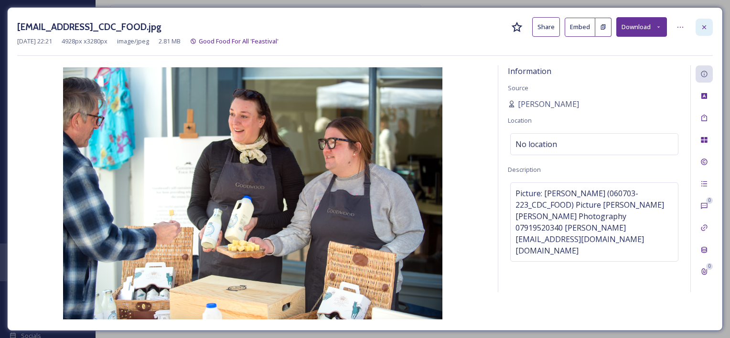
click at [703, 29] on icon at bounding box center [704, 27] width 8 height 8
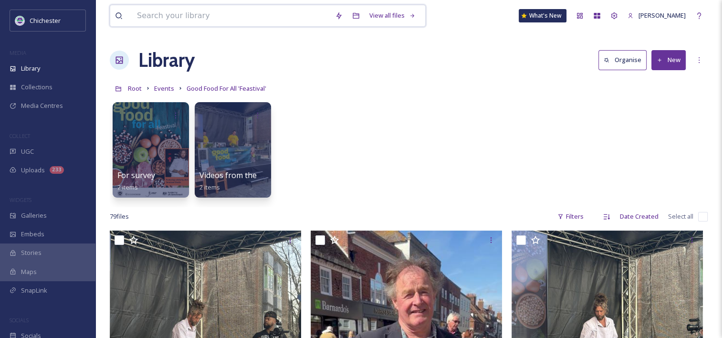
click at [218, 20] on input at bounding box center [231, 15] width 198 height 21
paste input "IMG_1105.jpeg"
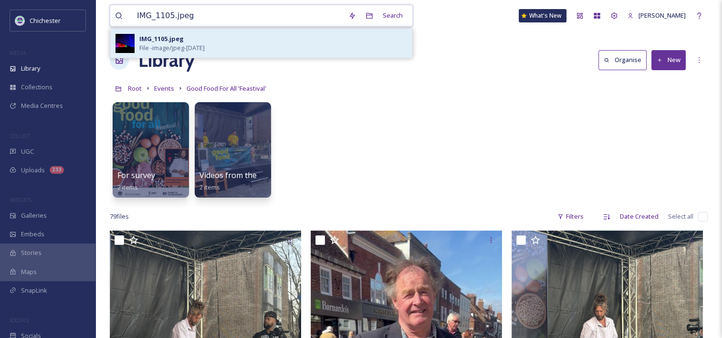
type input "IMG_1105.jpeg"
click at [200, 39] on div "IMG_1105.jpeg File - image/jpeg - [DATE]" at bounding box center [273, 43] width 268 height 18
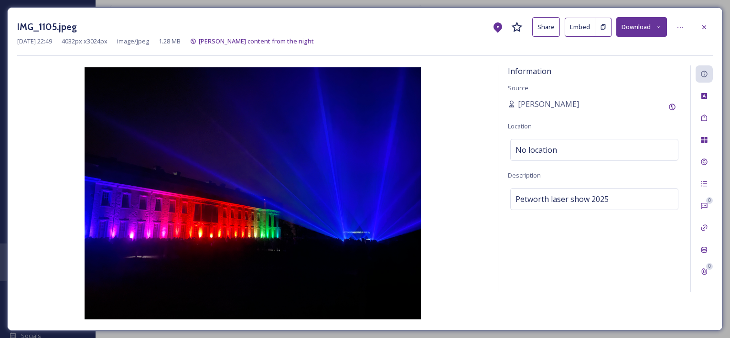
click at [625, 26] on button "Download" at bounding box center [641, 27] width 51 height 20
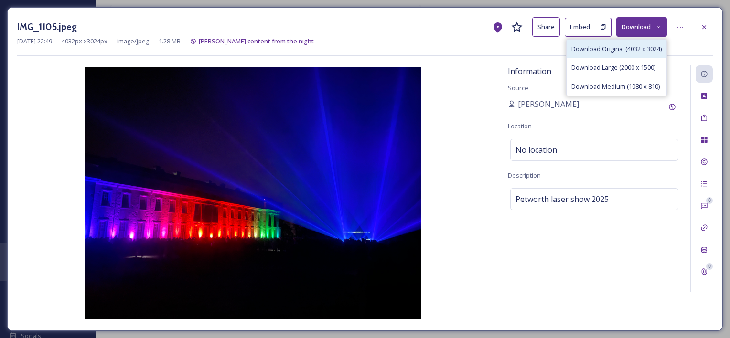
click at [625, 44] on span "Download Original (4032 x 3024)" at bounding box center [616, 48] width 90 height 9
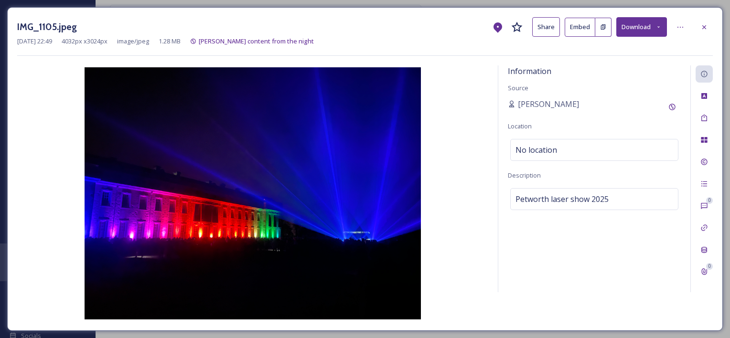
click at [446, 39] on div "[DATE] 22:49 4032 px x 3024 px image/jpeg 1.28 MB Jack content from the night" at bounding box center [364, 41] width 695 height 9
click at [705, 26] on icon at bounding box center [704, 27] width 8 height 8
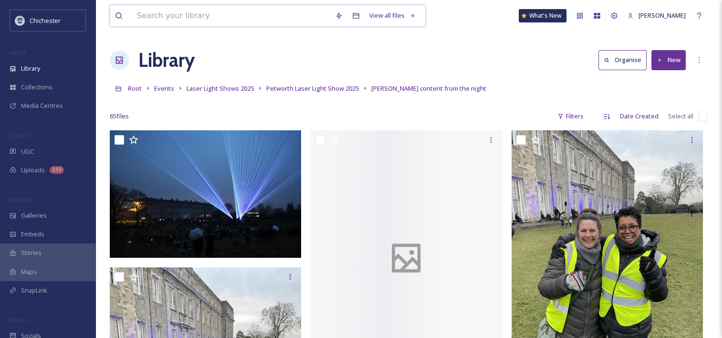
click at [275, 15] on input at bounding box center [231, 15] width 198 height 21
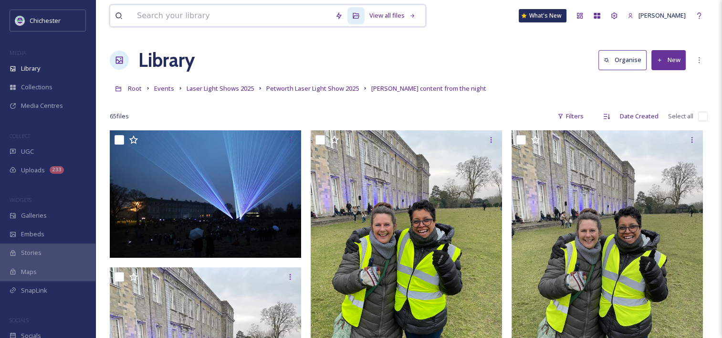
paste input "The Martians playing at Mars projection 1.jpg"
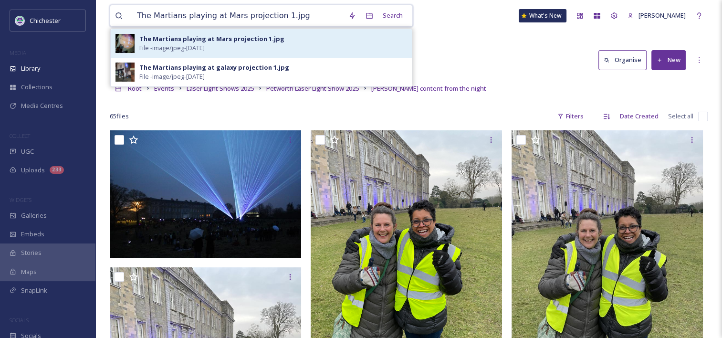
type input "The Martians playing at Mars projection 1.jpg"
click at [250, 39] on div "The Martians playing at Mars projection 1.jpg" at bounding box center [211, 38] width 145 height 9
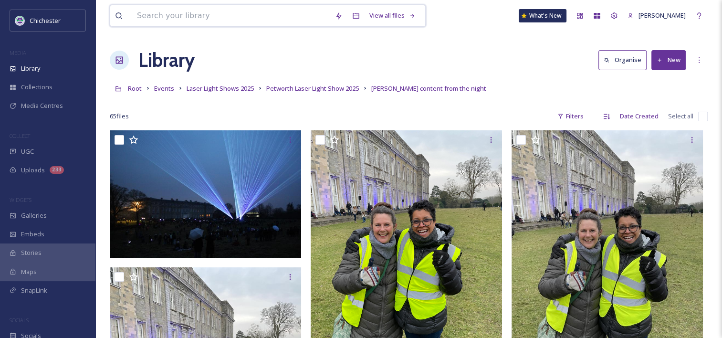
click at [159, 16] on input at bounding box center [231, 15] width 198 height 21
paste input "The Martians playing at Mars projection 1.jpg"
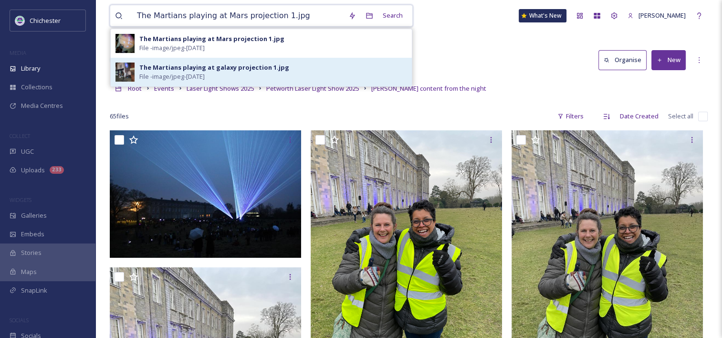
type input "The Martians playing at Mars projection 1.jpg"
click at [208, 68] on div "The Martians playing at galaxy projection 1.jpg" at bounding box center [214, 67] width 150 height 9
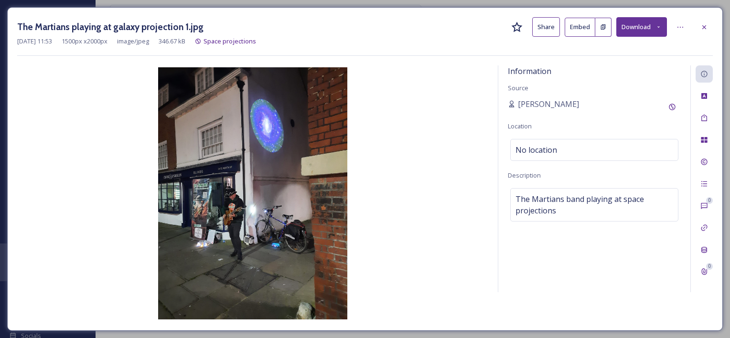
click at [636, 30] on button "Download" at bounding box center [641, 27] width 51 height 20
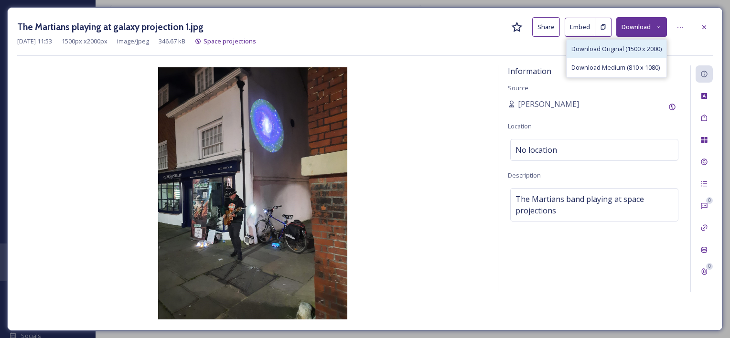
click at [622, 49] on span "Download Original (1500 x 2000)" at bounding box center [616, 48] width 90 height 9
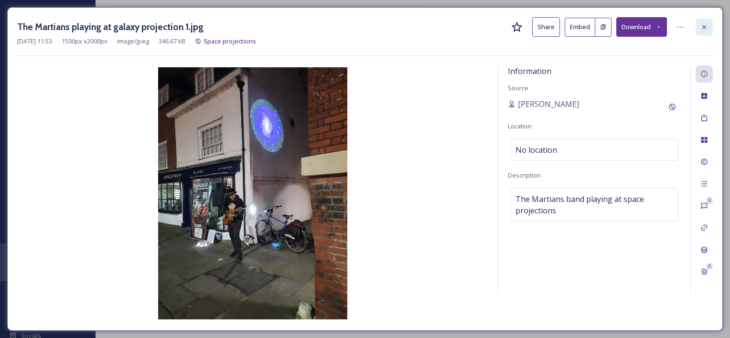
click at [703, 25] on icon at bounding box center [704, 27] width 8 height 8
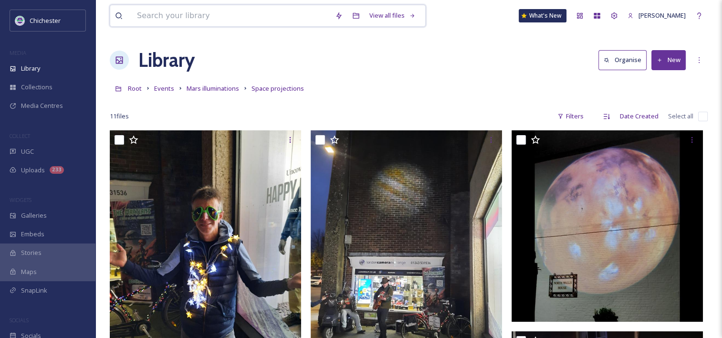
click at [188, 17] on input at bounding box center [231, 15] width 198 height 21
paste input "ISON_230909_Midhurst_8950.jpg"
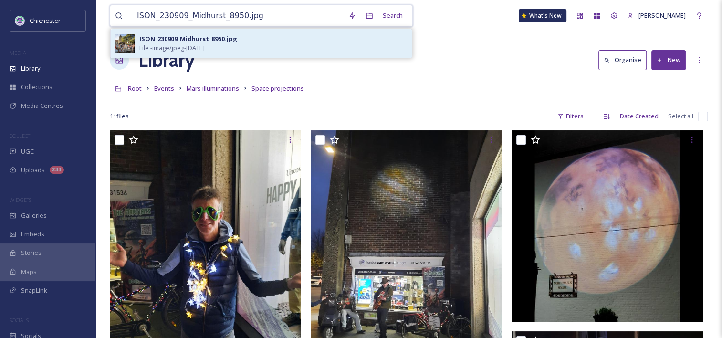
type input "ISON_230909_Midhurst_8950.jpg"
click at [160, 38] on div "ISON_230909_Midhurst_8950.jpg" at bounding box center [188, 38] width 98 height 9
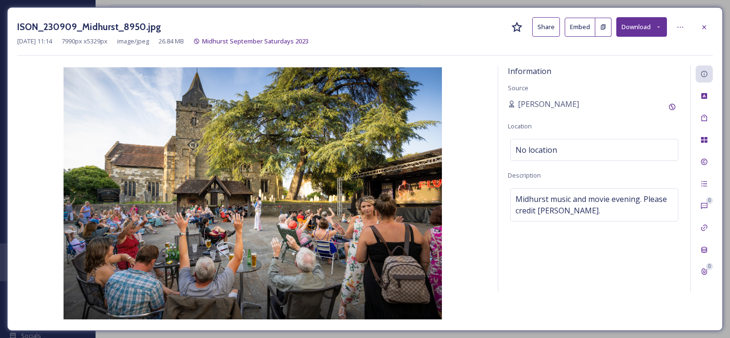
click at [630, 26] on button "Download" at bounding box center [641, 27] width 51 height 20
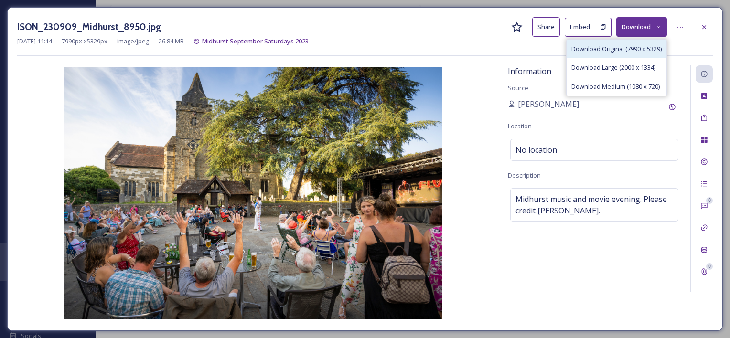
click at [605, 48] on span "Download Original (7990 x 5329)" at bounding box center [616, 48] width 90 height 9
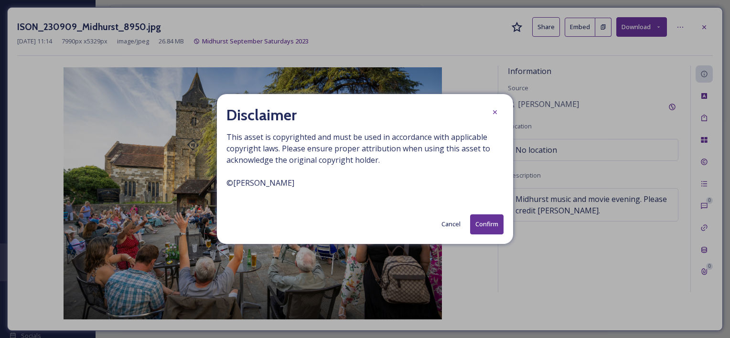
drag, startPoint x: 452, startPoint y: 229, endPoint x: 308, endPoint y: 190, distance: 149.0
click at [315, 191] on div "Disclaimer This asset is copyrighted and must be used in accordance with applic…" at bounding box center [365, 168] width 296 height 149
click at [283, 183] on span "This asset is copyrighted and must be used in accordance with applicable copyri…" at bounding box center [364, 165] width 277 height 69
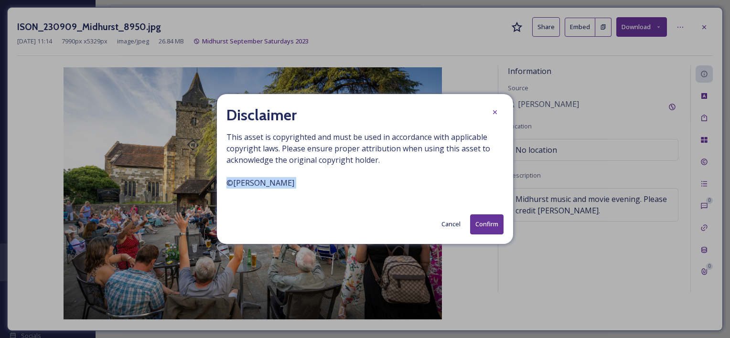
copy span "© [PERSON_NAME]"
click at [490, 224] on button "Confirm" at bounding box center [486, 224] width 33 height 20
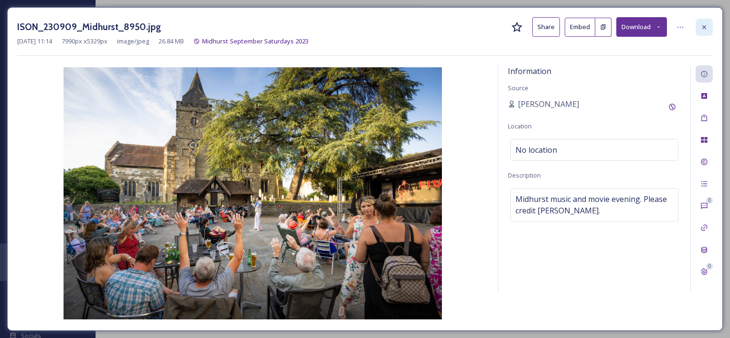
click at [705, 25] on icon at bounding box center [704, 27] width 4 height 4
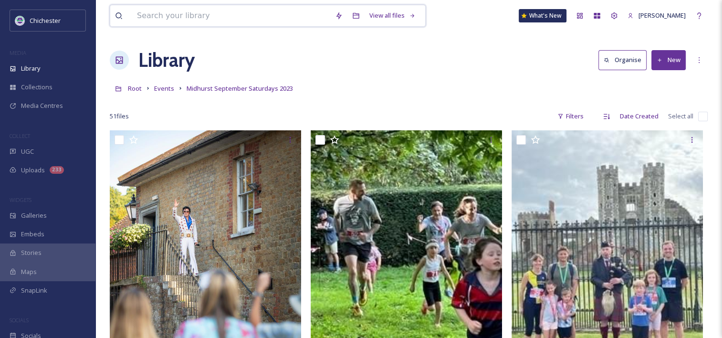
click at [250, 19] on input at bounding box center [231, 15] width 198 height 21
paste input "20241113_124342.jpg"
type input "20241113_124342.jpg"
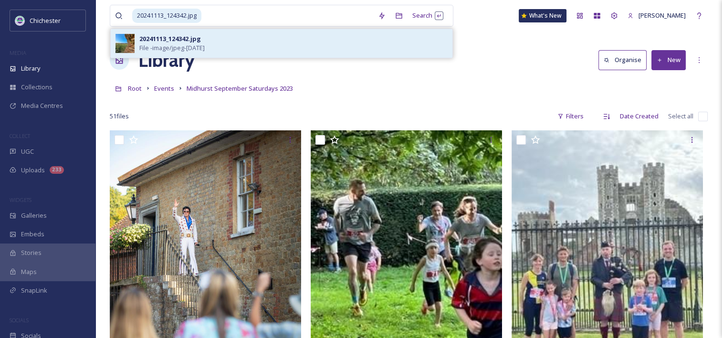
click at [233, 41] on div "20241113_124342.jpg File - image/jpeg - [DATE]" at bounding box center [293, 43] width 308 height 18
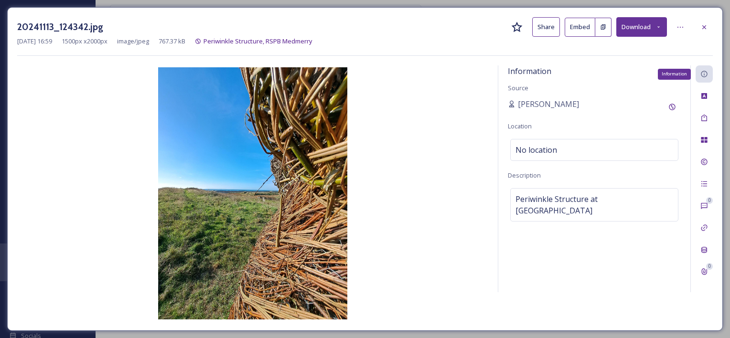
click at [703, 75] on icon at bounding box center [704, 74] width 8 height 8
click at [636, 29] on button "Download" at bounding box center [641, 27] width 51 height 20
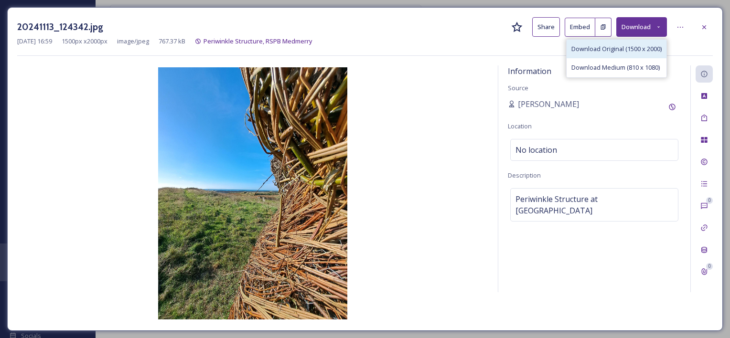
click at [631, 49] on span "Download Original (1500 x 2000)" at bounding box center [616, 48] width 90 height 9
